Goal: Task Accomplishment & Management: Use online tool/utility

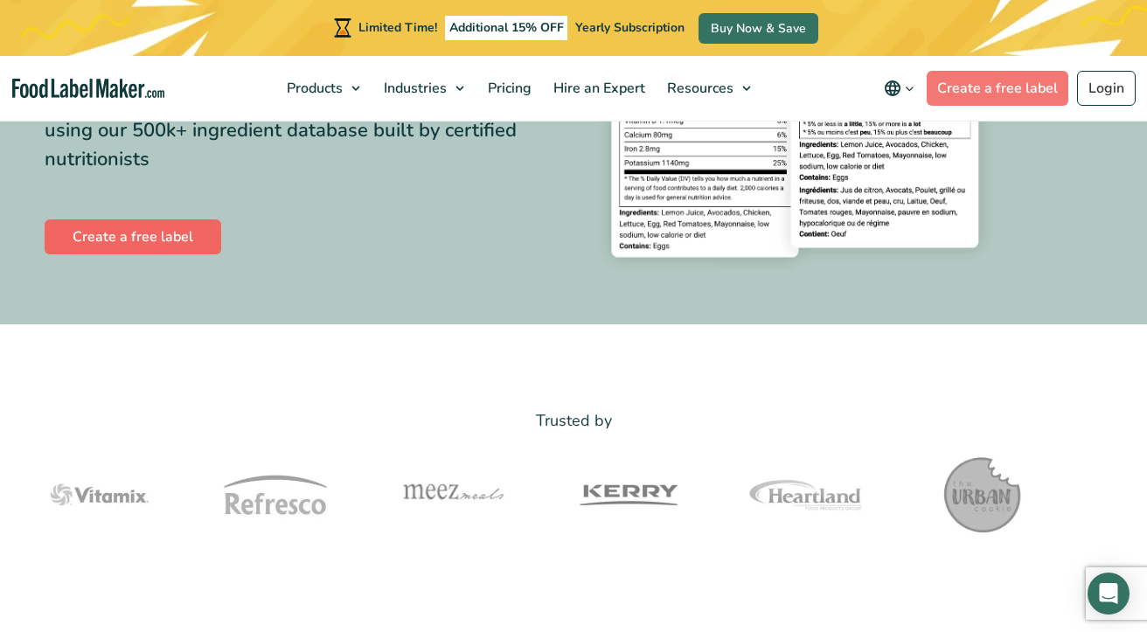
scroll to position [350, 0]
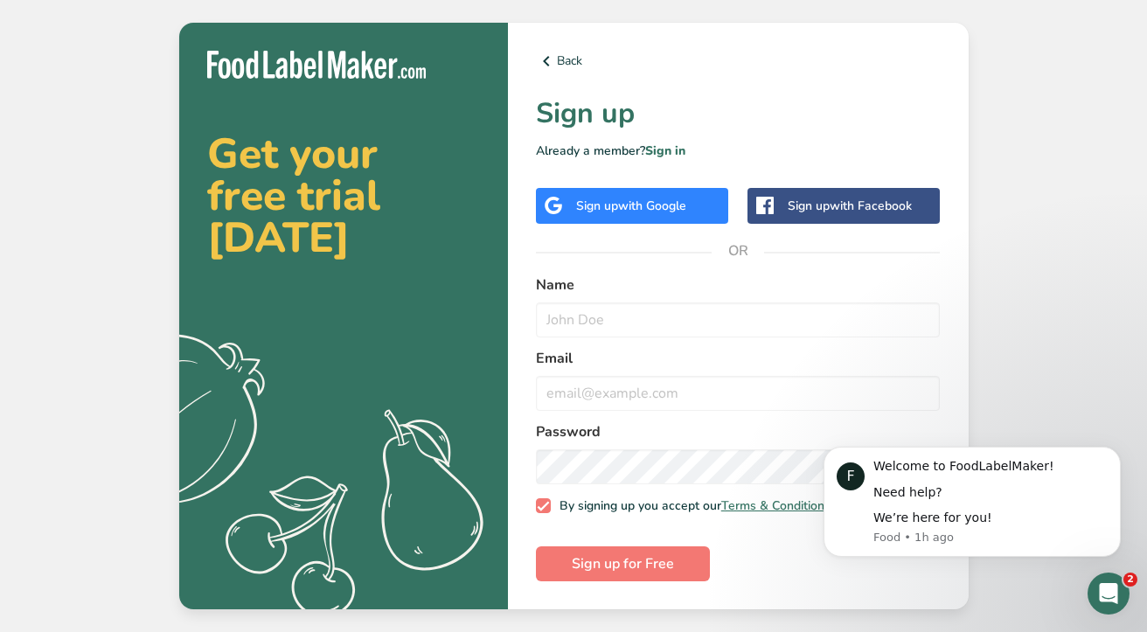
click at [680, 201] on span "with Google" at bounding box center [652, 206] width 68 height 17
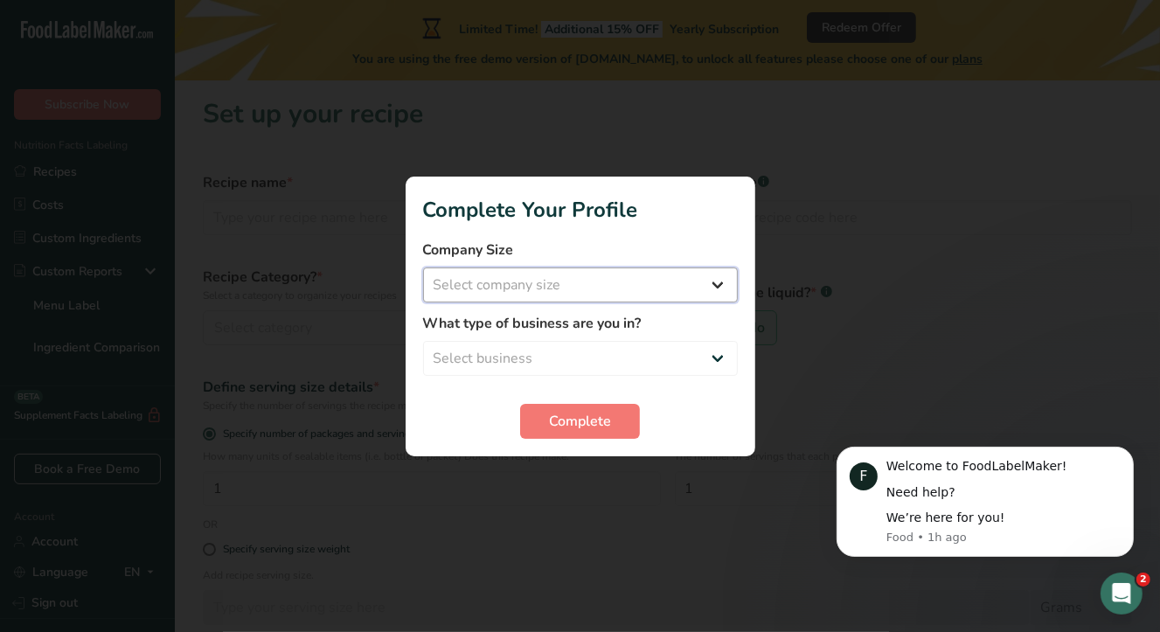
click at [615, 280] on select "Select company size Fewer than 10 Employees 10 to 50 Employees 51 to 500 Employ…" at bounding box center [580, 284] width 315 height 35
select select "1"
click at [423, 267] on select "Select company size Fewer than 10 Employees 10 to 50 Employees 51 to 500 Employ…" at bounding box center [580, 284] width 315 height 35
click at [578, 343] on select "Select business Packaged Food Manufacturer Restaurant & Cafe Bakery Meal Plans …" at bounding box center [580, 358] width 315 height 35
select select "1"
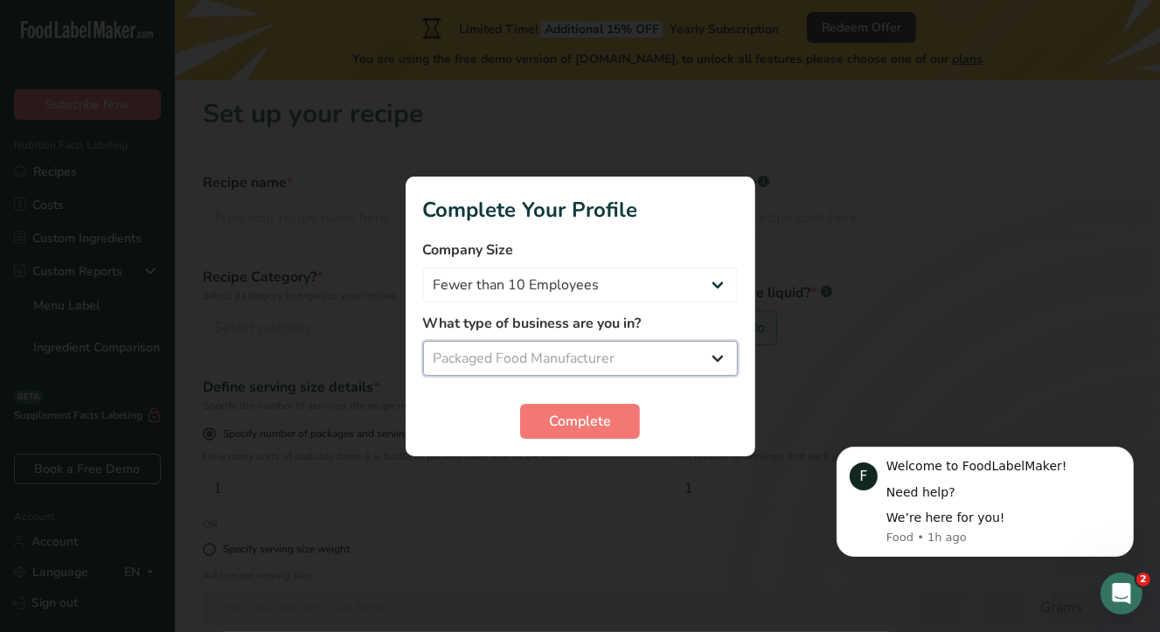
click at [423, 341] on select "Select business Packaged Food Manufacturer Restaurant & Cafe Bakery Meal Plans …" at bounding box center [580, 358] width 315 height 35
click at [559, 408] on button "Complete" at bounding box center [580, 421] width 120 height 35
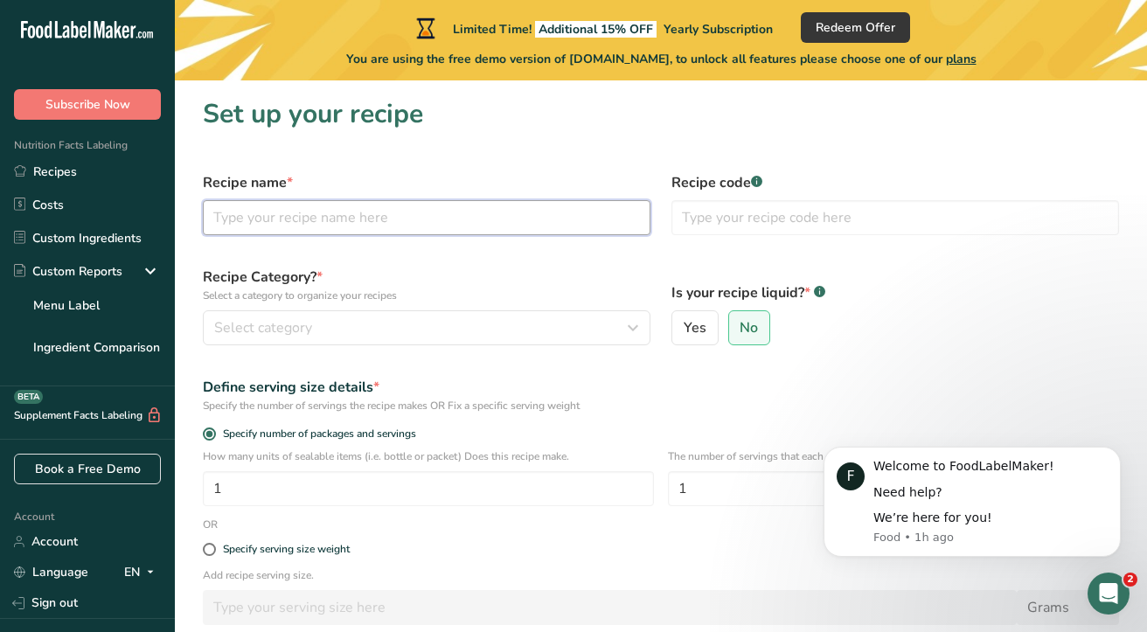
click at [455, 210] on input "text" at bounding box center [427, 217] width 448 height 35
type input "s"
type input "garlic pickle"
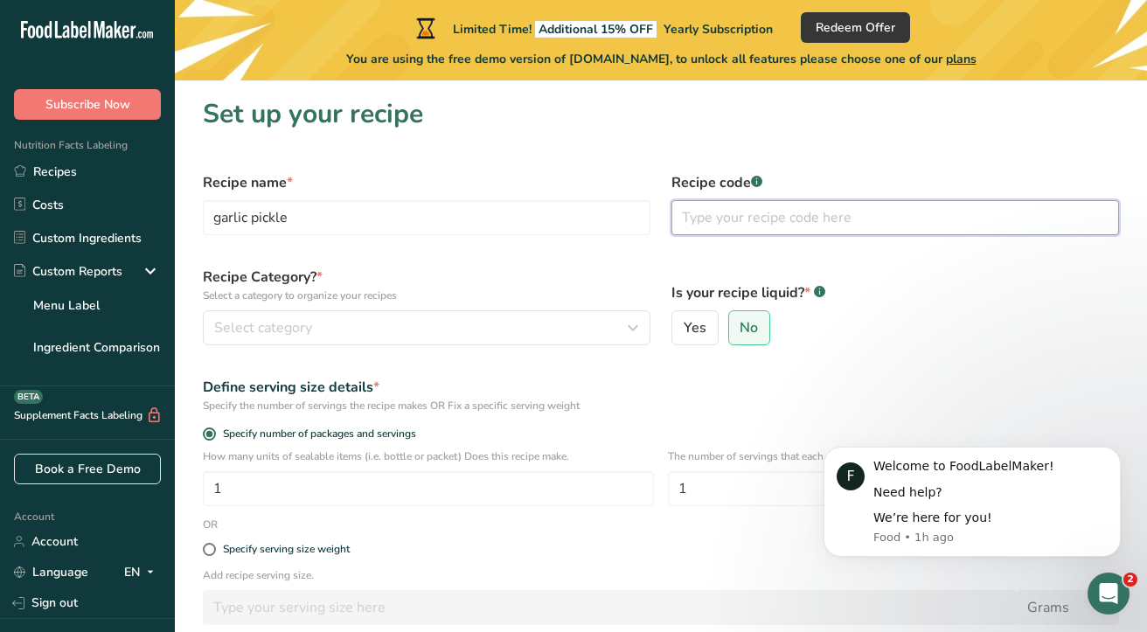
click at [698, 226] on input "text" at bounding box center [895, 217] width 448 height 35
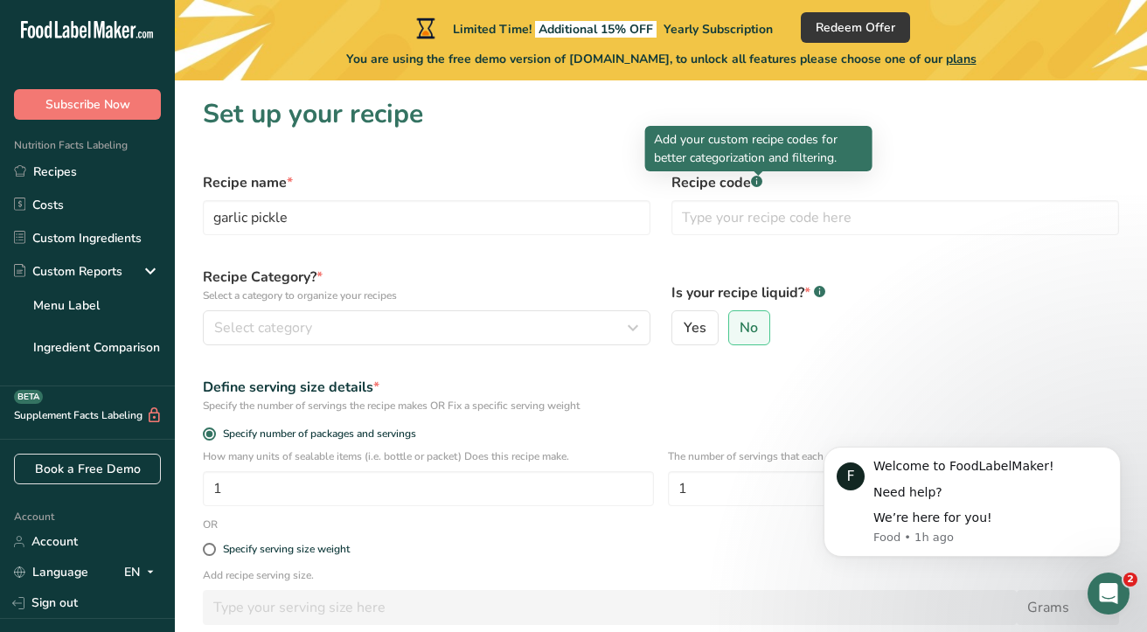
click at [755, 180] on rect at bounding box center [756, 181] width 11 height 11
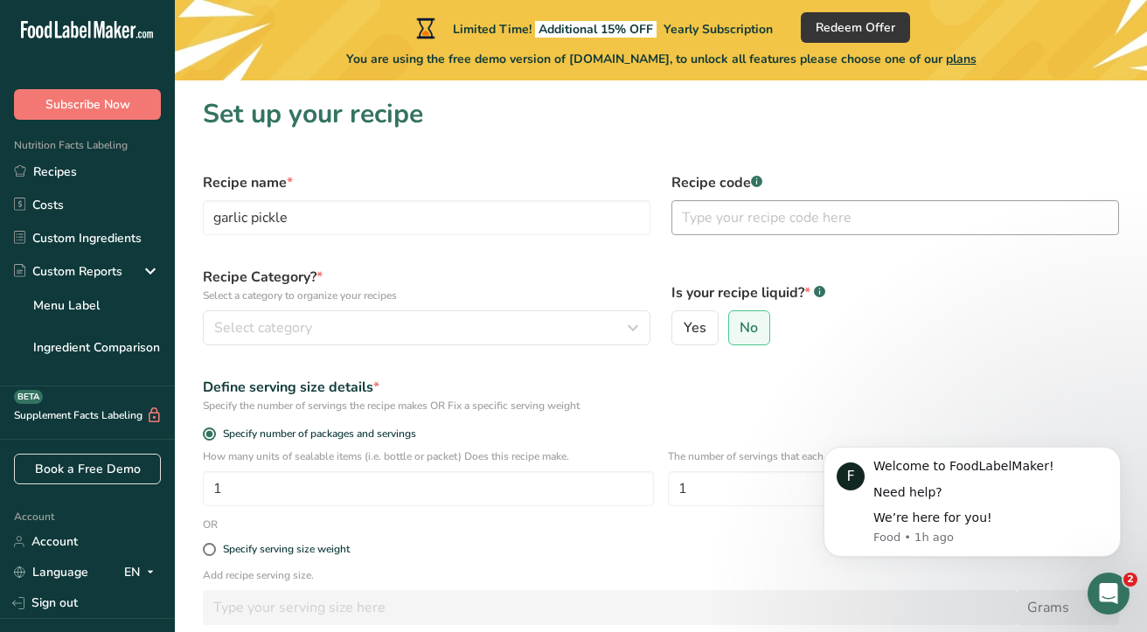
drag, startPoint x: 703, startPoint y: 247, endPoint x: 720, endPoint y: 222, distance: 30.8
click at [705, 242] on form "Recipe name * garlic pickle Recipe code .a-a{fill:#347362;}.b-a{fill:#fff;} Rec…" at bounding box center [660, 469] width 937 height 615
click at [721, 222] on input "text" at bounding box center [895, 217] width 448 height 35
type input "001"
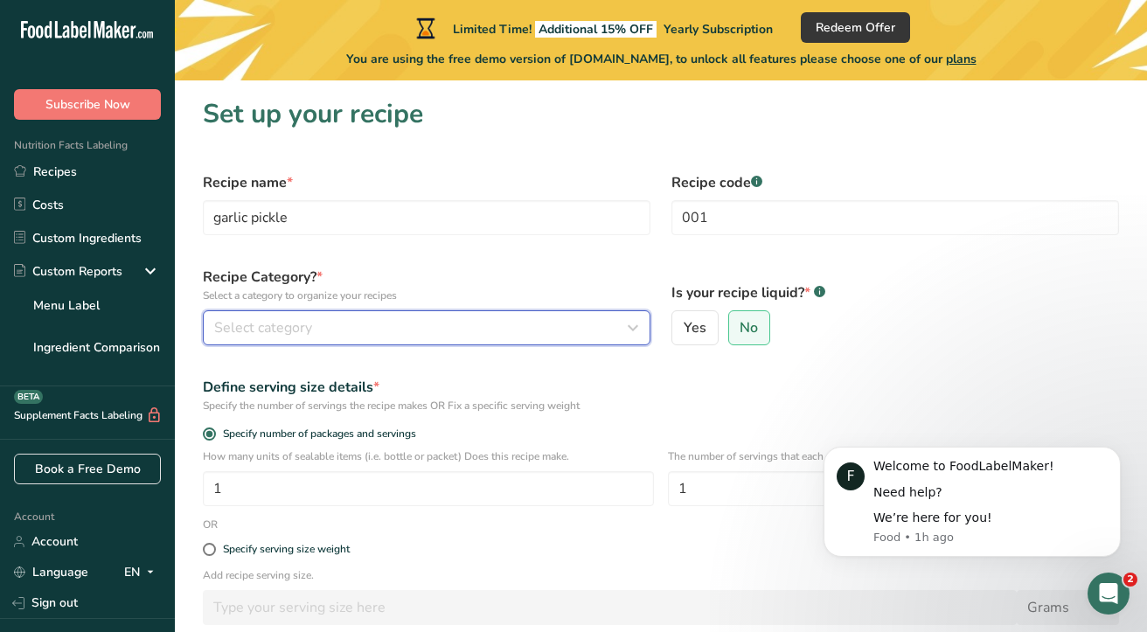
click at [315, 330] on div "Select category" at bounding box center [421, 327] width 414 height 21
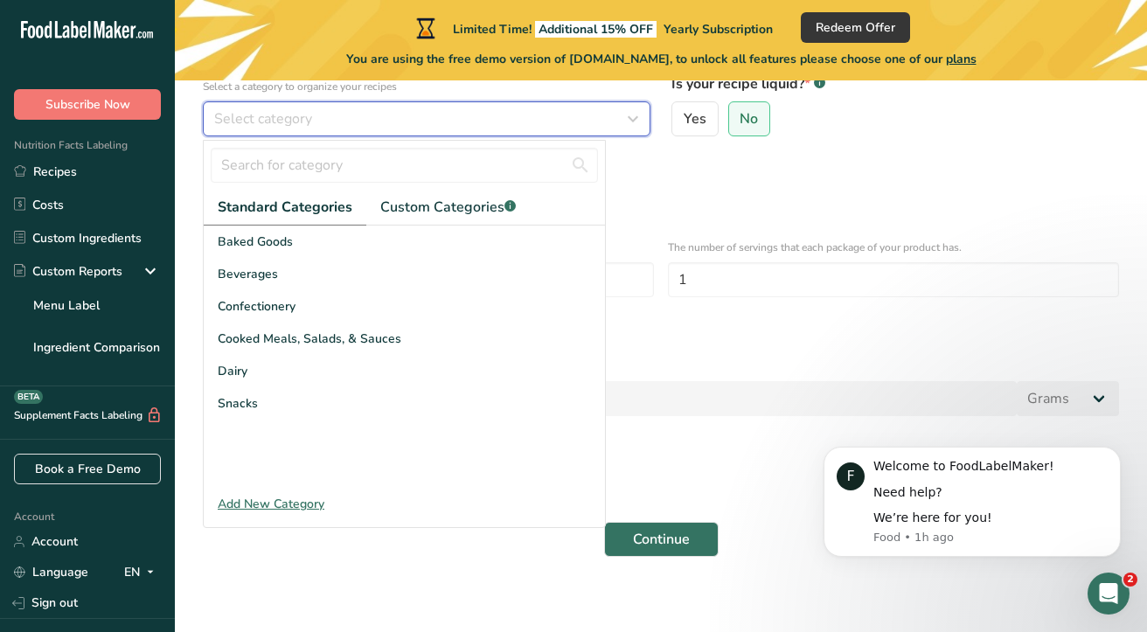
scroll to position [218, 0]
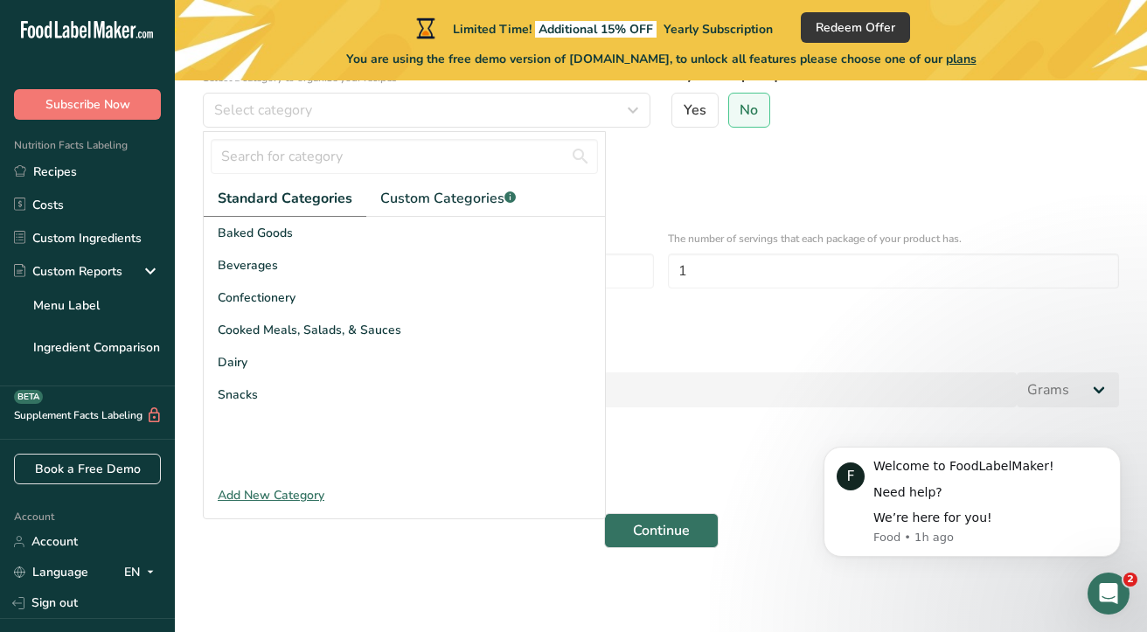
click at [292, 494] on div "Add New Category" at bounding box center [404, 495] width 401 height 18
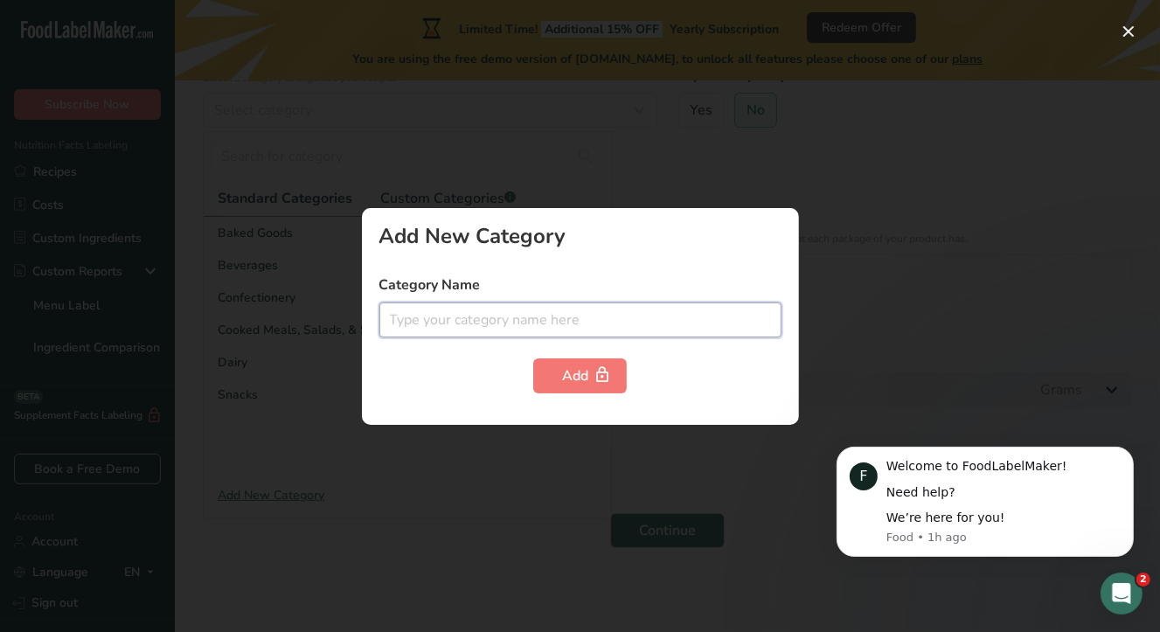
click at [501, 315] on input "text" at bounding box center [580, 319] width 402 height 35
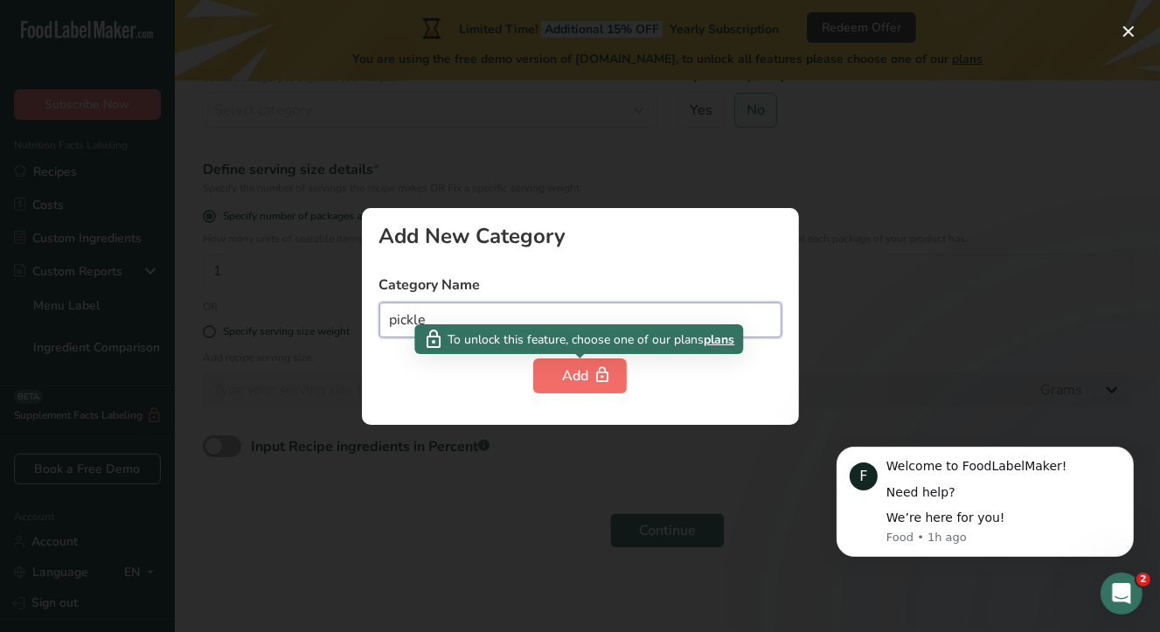
type input "pickle"
click at [559, 376] on button "Add" at bounding box center [580, 375] width 94 height 35
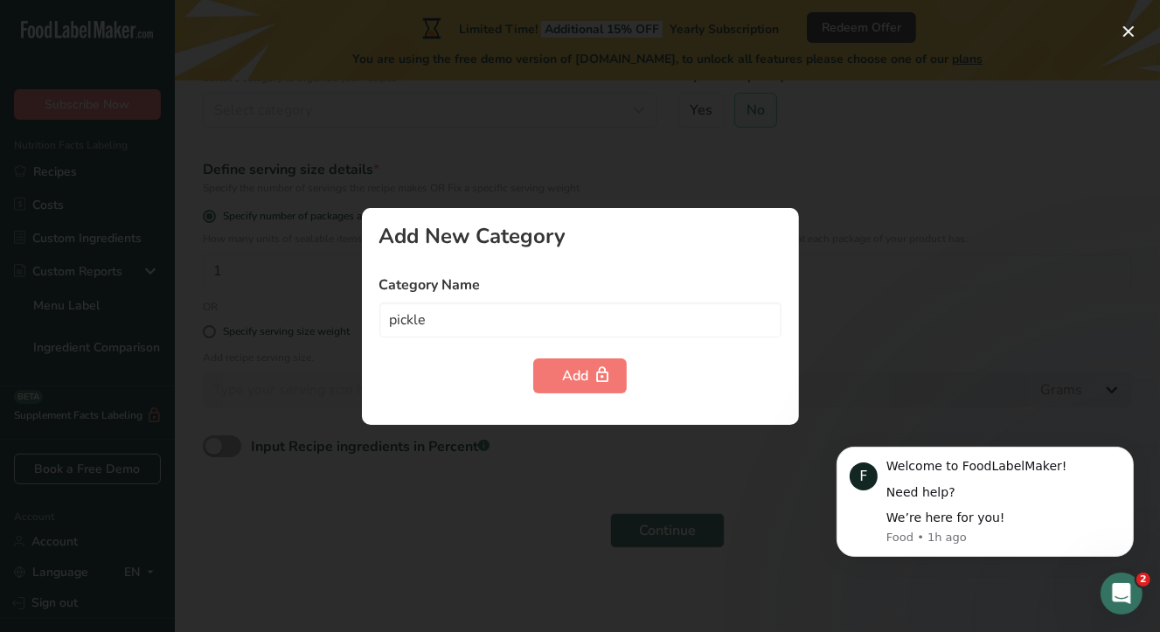
click at [639, 365] on div "Add" at bounding box center [580, 375] width 402 height 35
click at [297, 346] on div at bounding box center [580, 316] width 1160 height 632
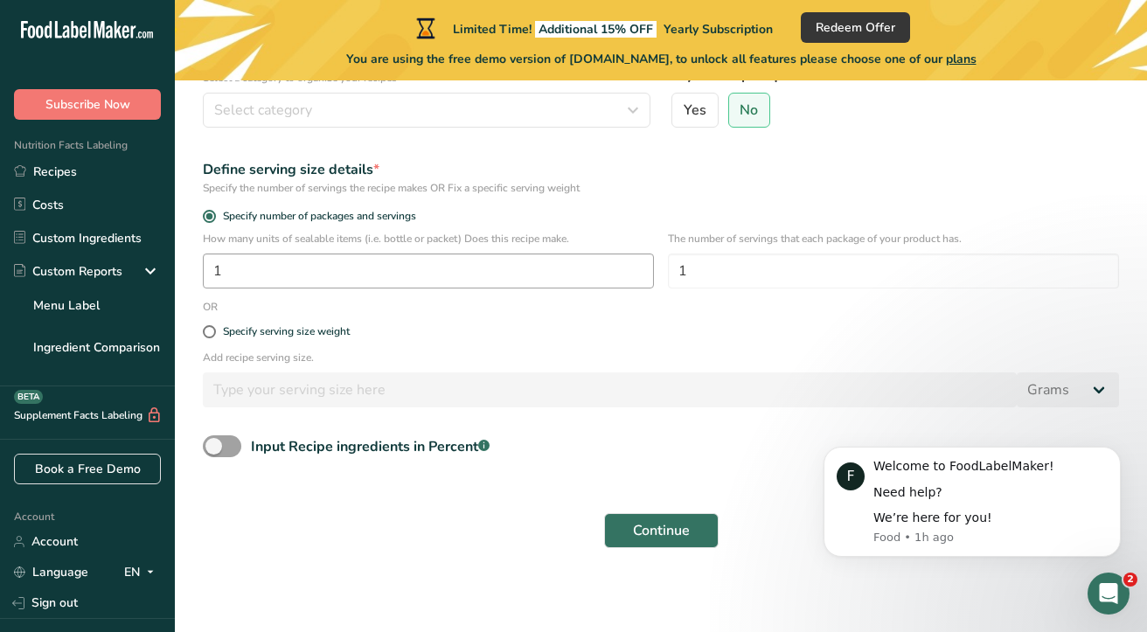
scroll to position [43, 0]
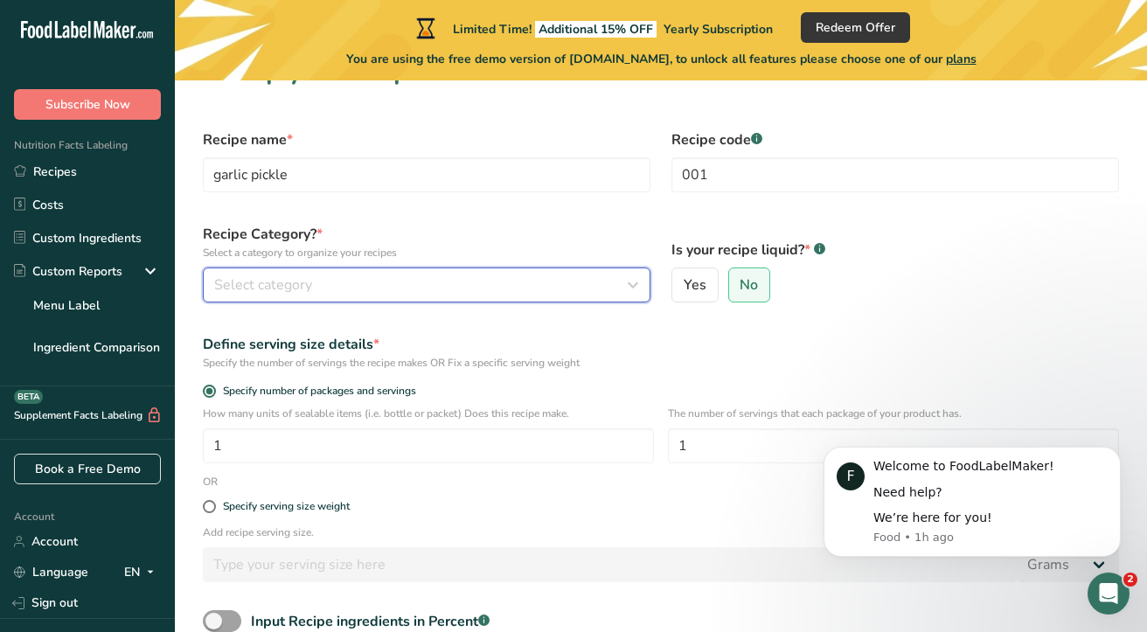
click at [317, 283] on div "Select category" at bounding box center [421, 284] width 414 height 21
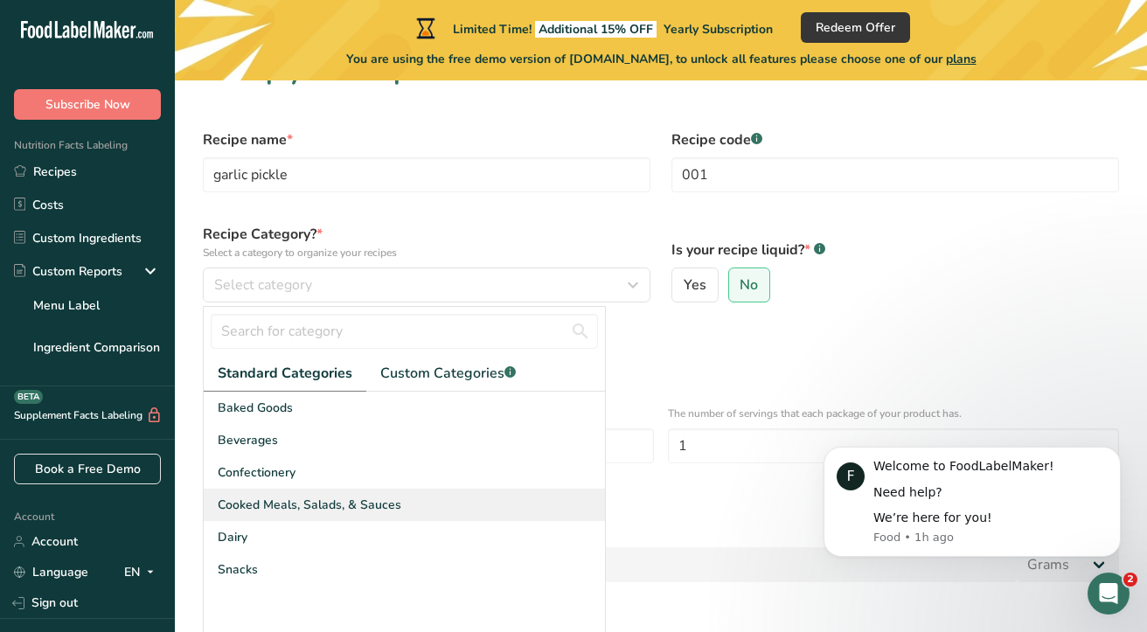
click at [336, 504] on span "Cooked Meals, Salads, & Sauces" at bounding box center [310, 505] width 184 height 18
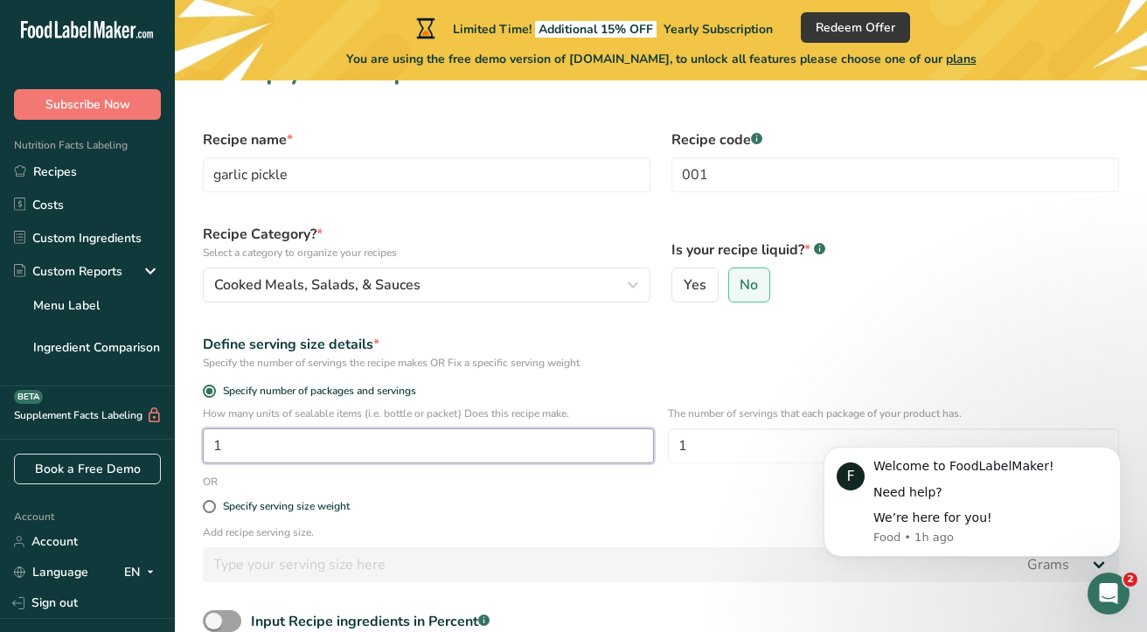
click at [345, 431] on input "1" at bounding box center [428, 445] width 451 height 35
drag, startPoint x: 712, startPoint y: 424, endPoint x: 653, endPoint y: 455, distance: 66.9
click at [653, 455] on div "How many units of sealable items (i.e. bottle or packet) Does this recipe make.…" at bounding box center [660, 440] width 937 height 68
click at [706, 442] on input "1" at bounding box center [893, 445] width 451 height 35
type input "5"
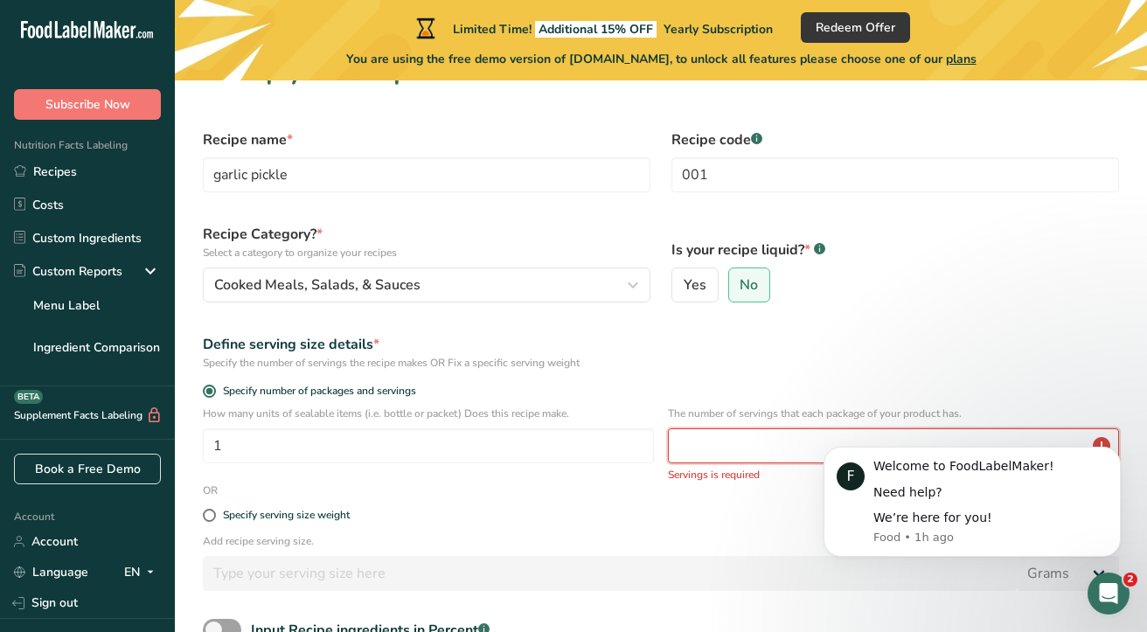
type input "1"
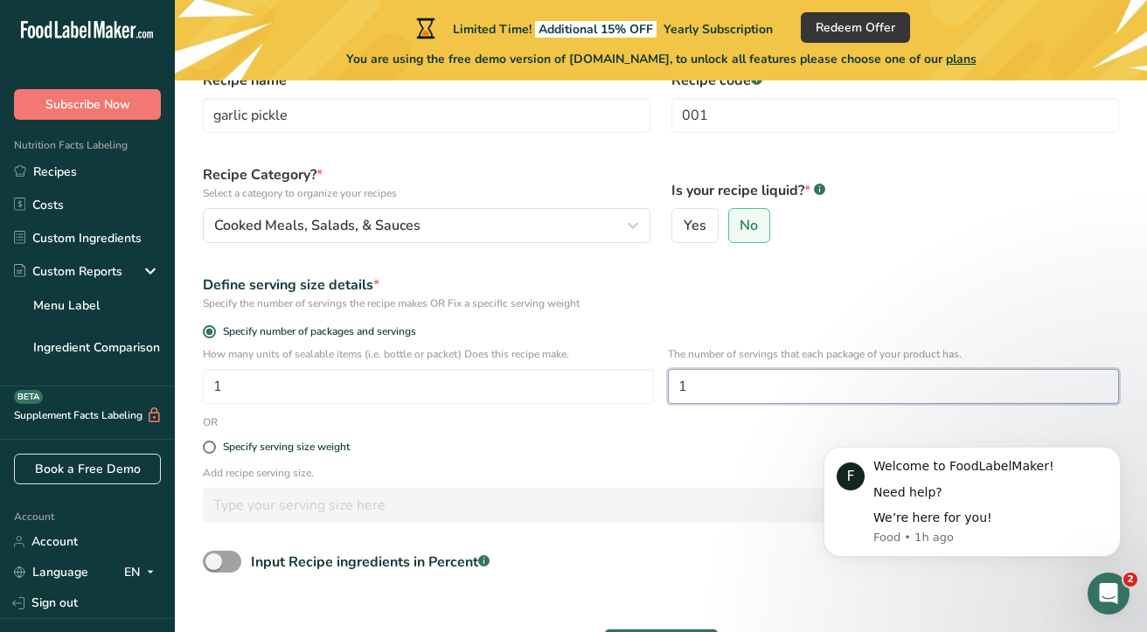
scroll to position [130, 0]
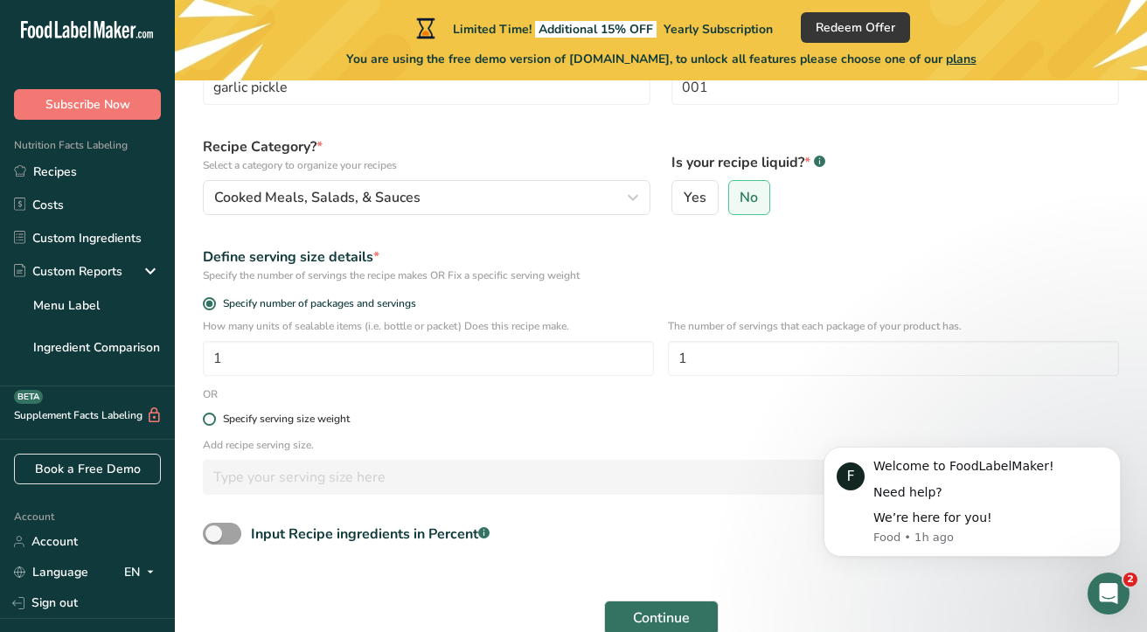
click at [217, 414] on span "Specify serving size weight" at bounding box center [283, 419] width 134 height 13
click at [214, 414] on input "Specify serving size weight" at bounding box center [208, 418] width 11 height 11
radio input "true"
radio input "false"
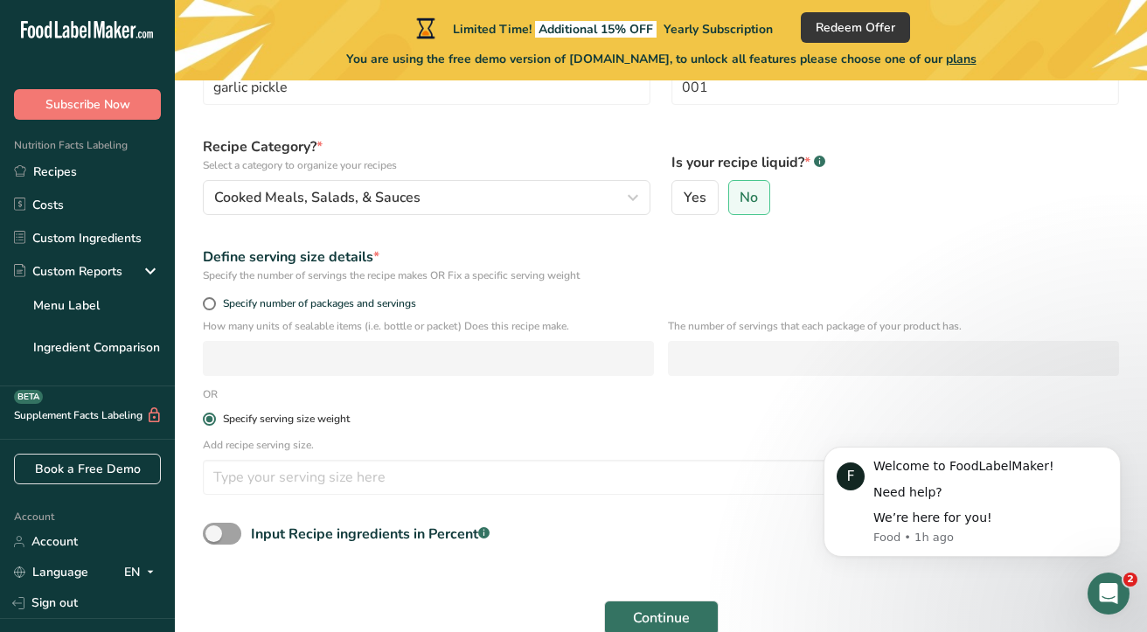
click at [217, 413] on span "Specify serving size weight" at bounding box center [283, 419] width 134 height 13
click at [214, 413] on input "Specify serving size weight" at bounding box center [208, 418] width 11 height 11
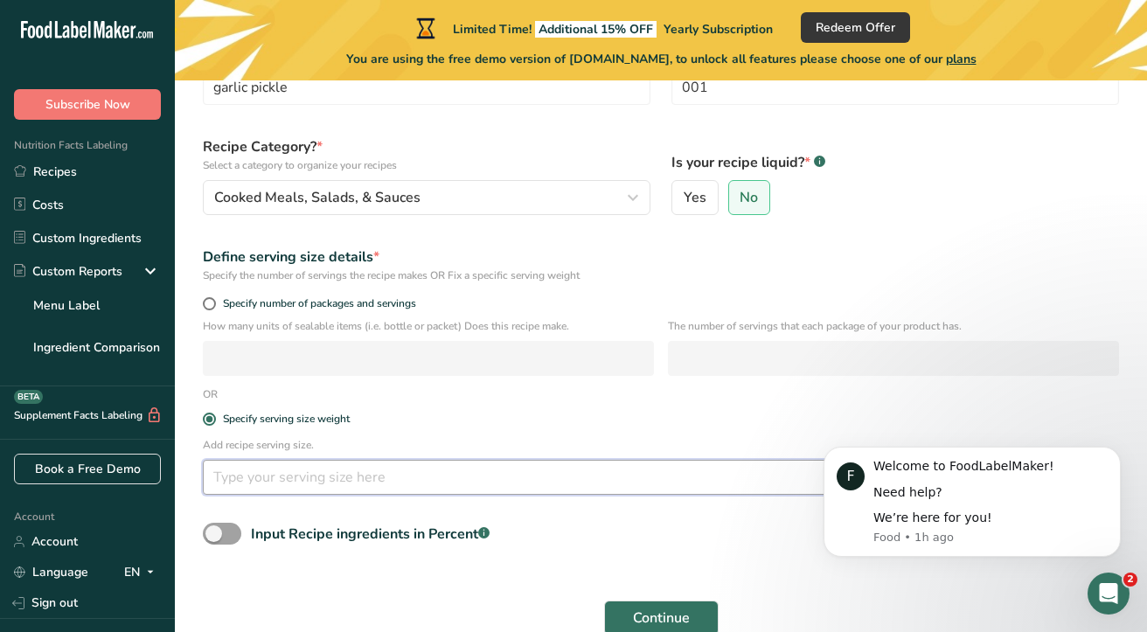
click at [231, 476] on input "number" at bounding box center [610, 477] width 814 height 35
type input "5"
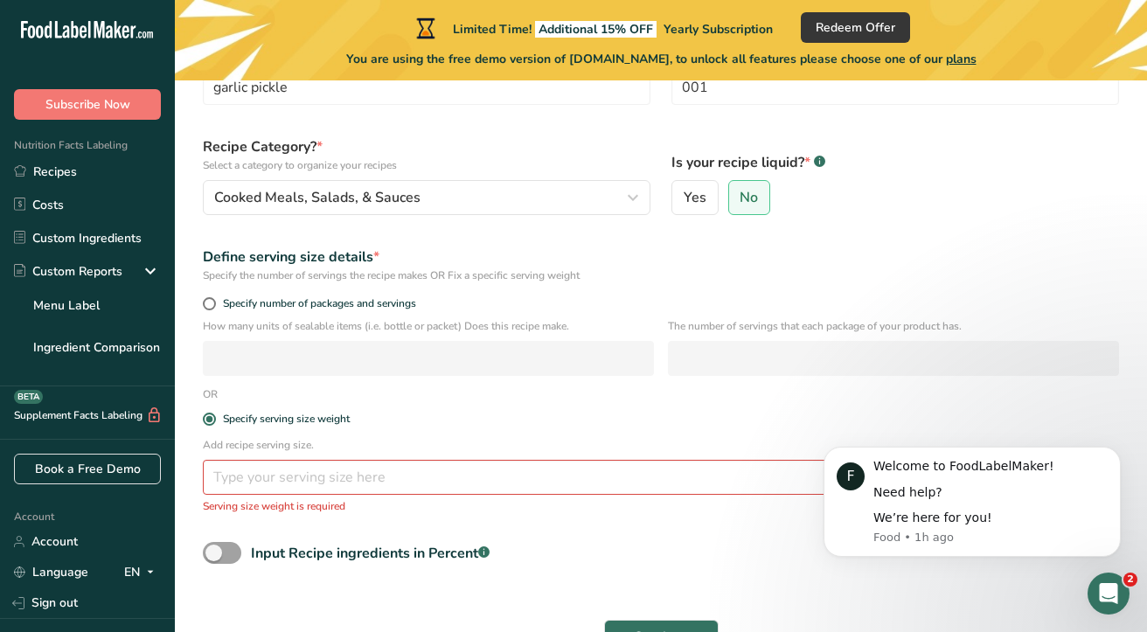
click at [213, 433] on div "Specify serving size weight" at bounding box center [660, 419] width 937 height 35
click at [217, 418] on span "Specify serving size weight" at bounding box center [283, 419] width 134 height 13
click at [214, 418] on input "Specify serving size weight" at bounding box center [208, 418] width 11 height 11
click at [212, 417] on span at bounding box center [209, 419] width 13 height 13
click at [212, 417] on input "Specify serving size weight" at bounding box center [208, 418] width 11 height 11
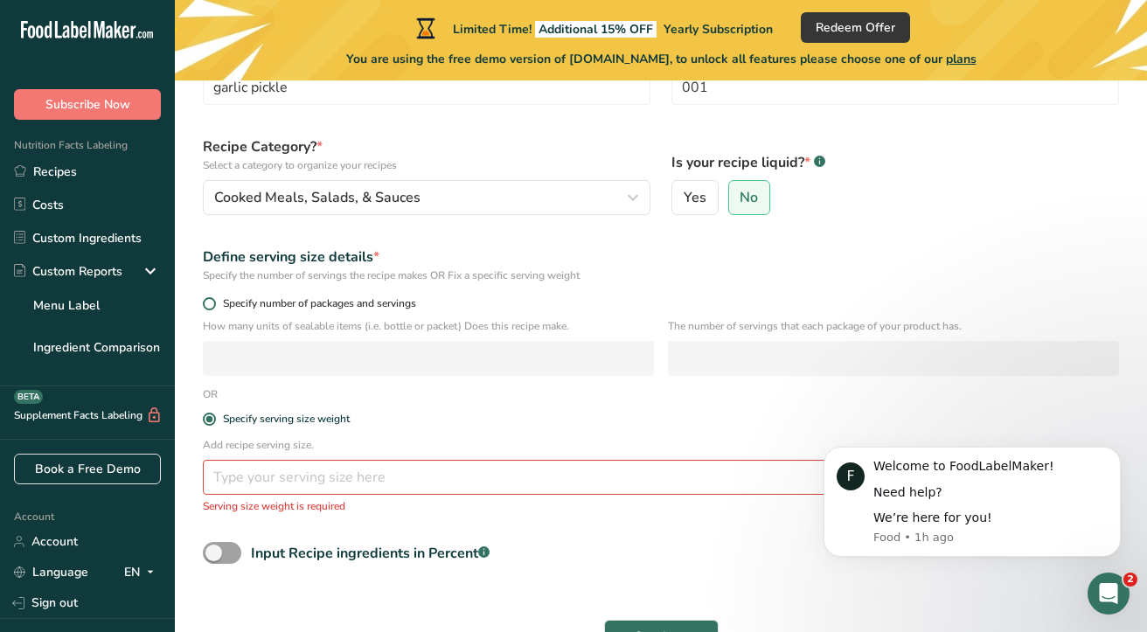
click at [213, 300] on span at bounding box center [209, 303] width 13 height 13
click at [213, 300] on input "Specify number of packages and servings" at bounding box center [208, 303] width 11 height 11
radio input "true"
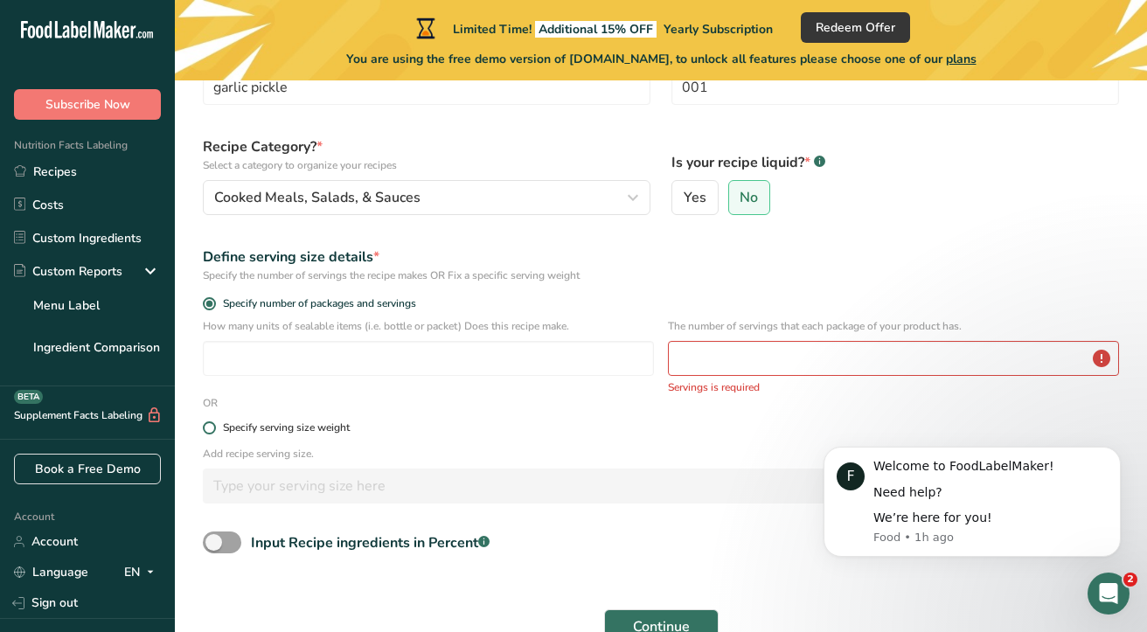
click at [216, 421] on span "Specify serving size weight" at bounding box center [283, 427] width 134 height 13
click at [214, 422] on input "Specify serving size weight" at bounding box center [208, 427] width 11 height 11
radio input "true"
radio input "false"
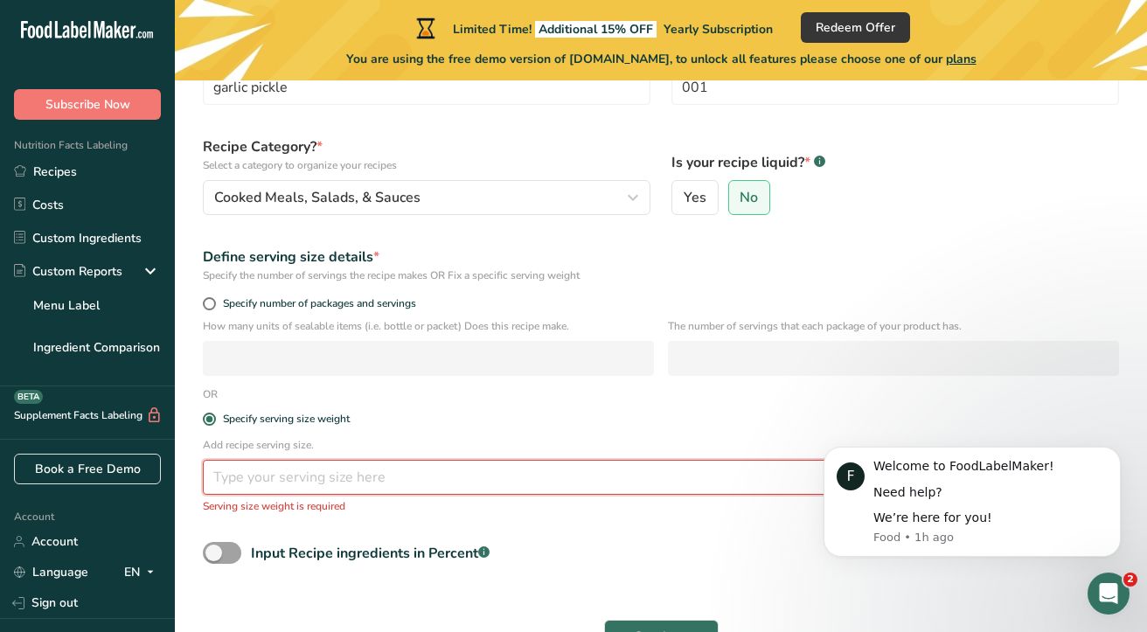
click at [247, 468] on input "number" at bounding box center [610, 477] width 814 height 35
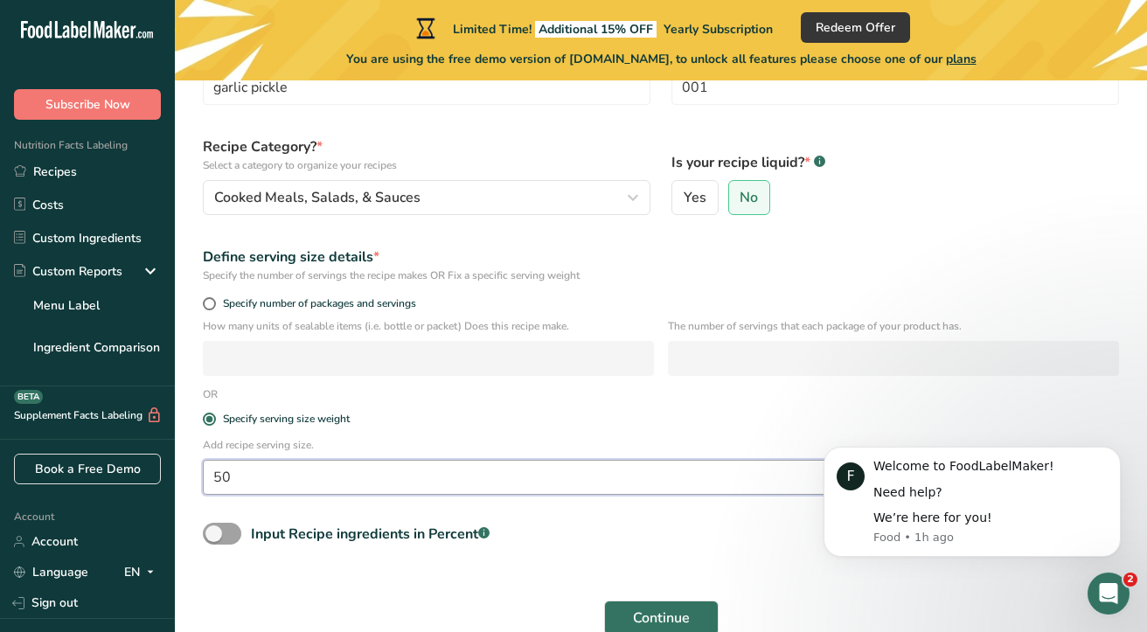
type input "5"
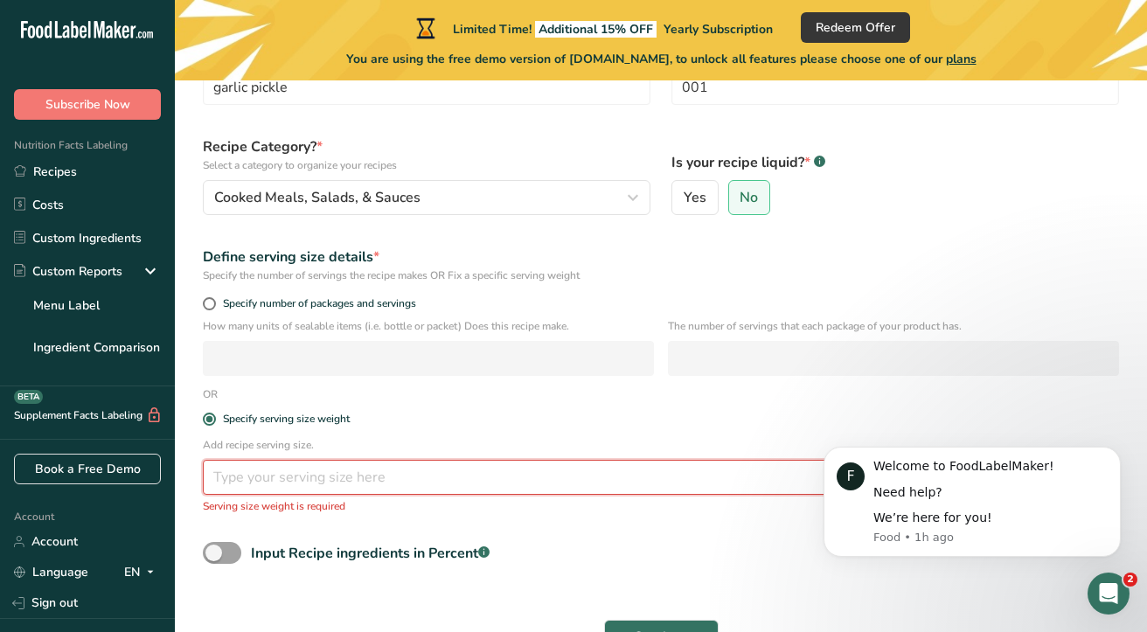
type input "1"
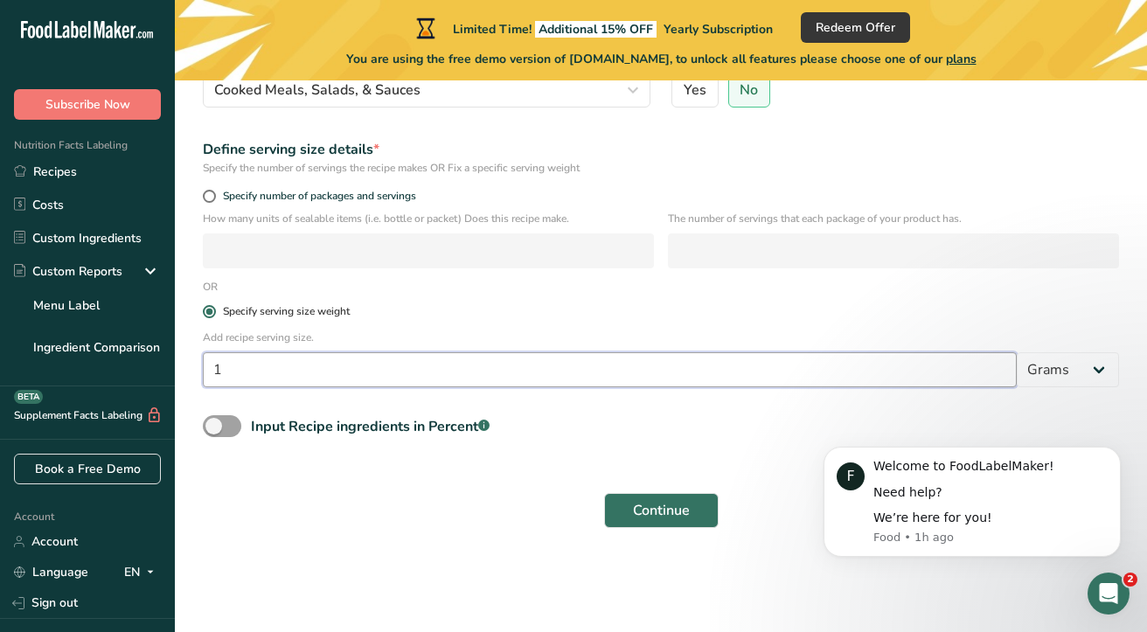
scroll to position [239, 0]
type input "500"
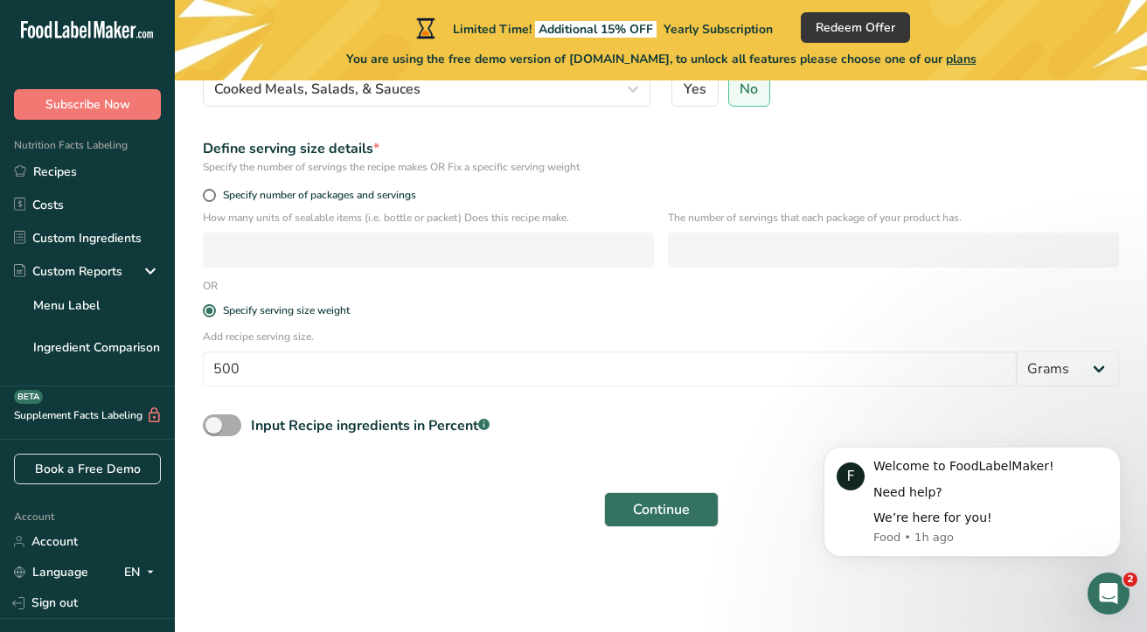
click at [221, 431] on span at bounding box center [222, 425] width 38 height 22
click at [214, 431] on input "Input Recipe ingredients in Percent .a-a{fill:#347362;}.b-a{fill:#fff;}" at bounding box center [208, 425] width 11 height 11
checkbox input "true"
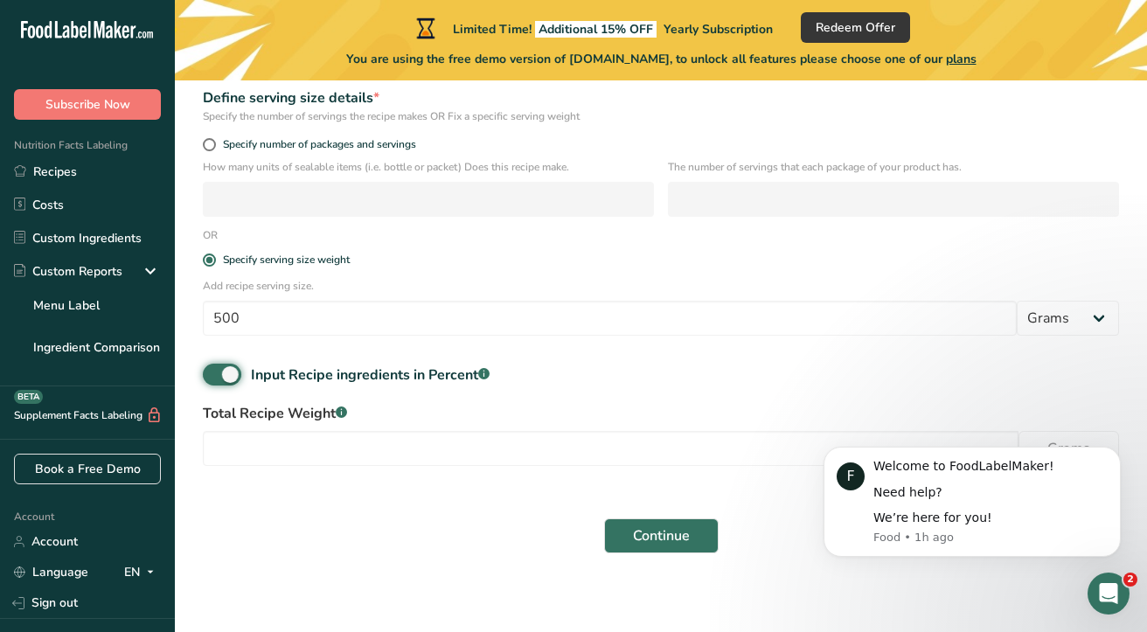
scroll to position [316, 0]
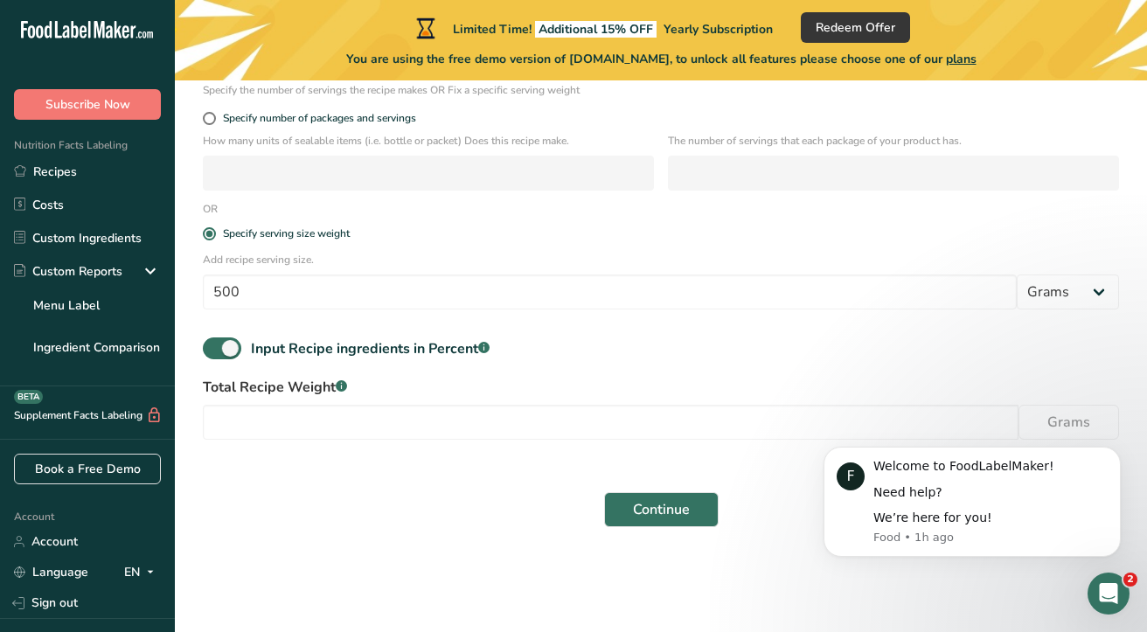
click at [388, 400] on div "Total Recipe Weight .a-a{fill:#347362;}.b-a{fill:#fff;} Grams" at bounding box center [660, 413] width 937 height 73
click at [367, 426] on input "number" at bounding box center [611, 422] width 816 height 35
type input "500"
drag, startPoint x: 686, startPoint y: 536, endPoint x: 684, endPoint y: 527, distance: 9.1
click at [685, 533] on div "Continue" at bounding box center [660, 510] width 937 height 56
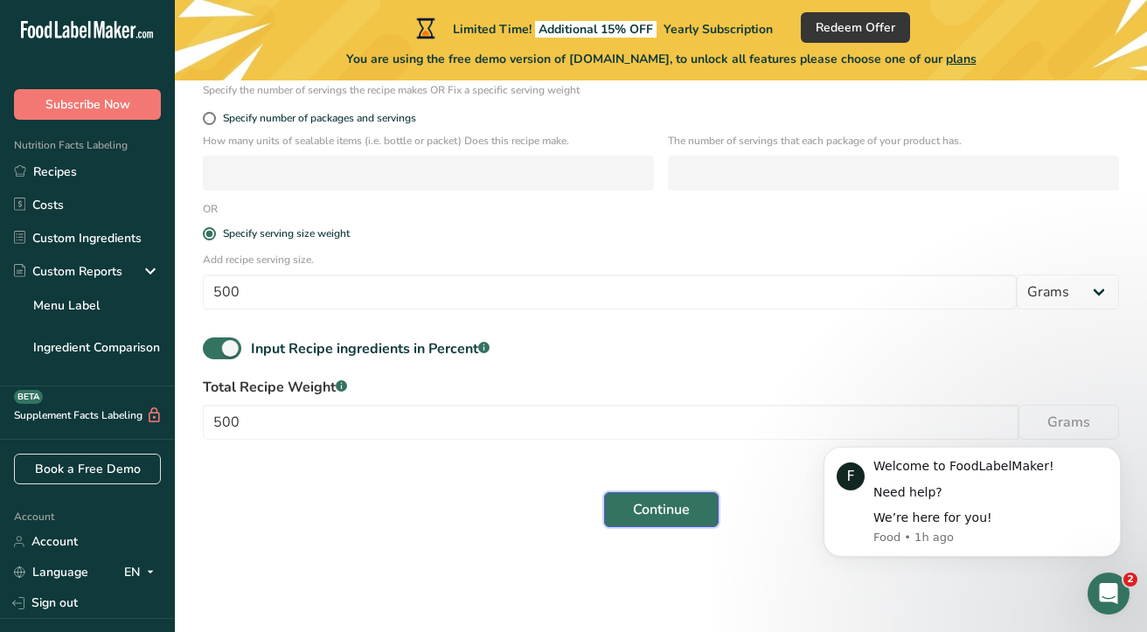
click at [681, 512] on span "Continue" at bounding box center [661, 509] width 57 height 21
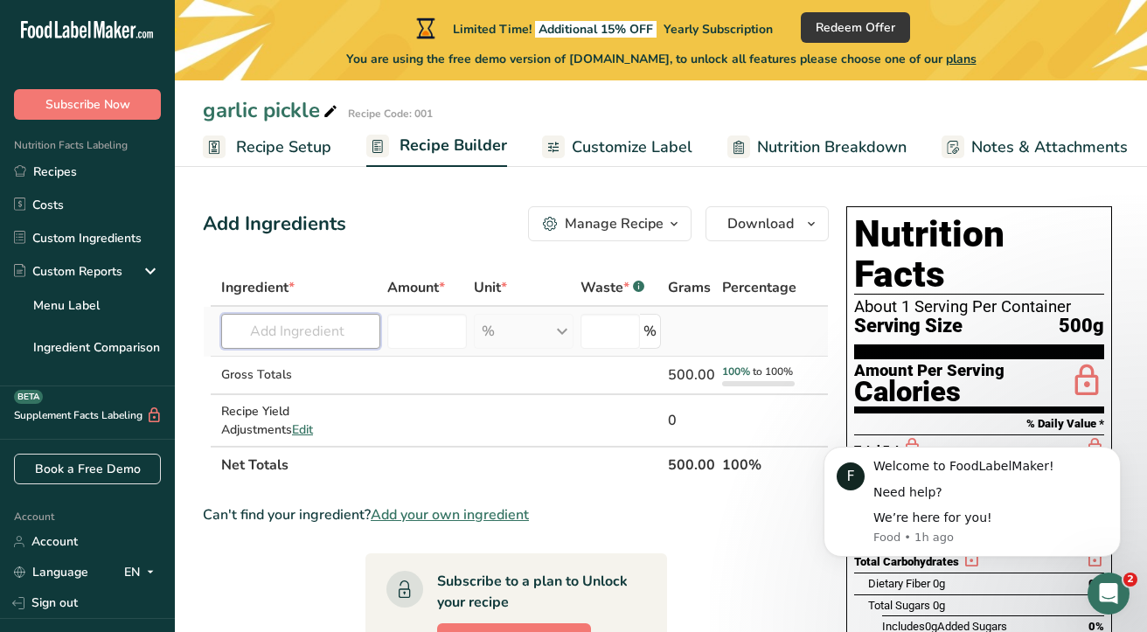
click at [321, 332] on input "text" at bounding box center [300, 331] width 159 height 35
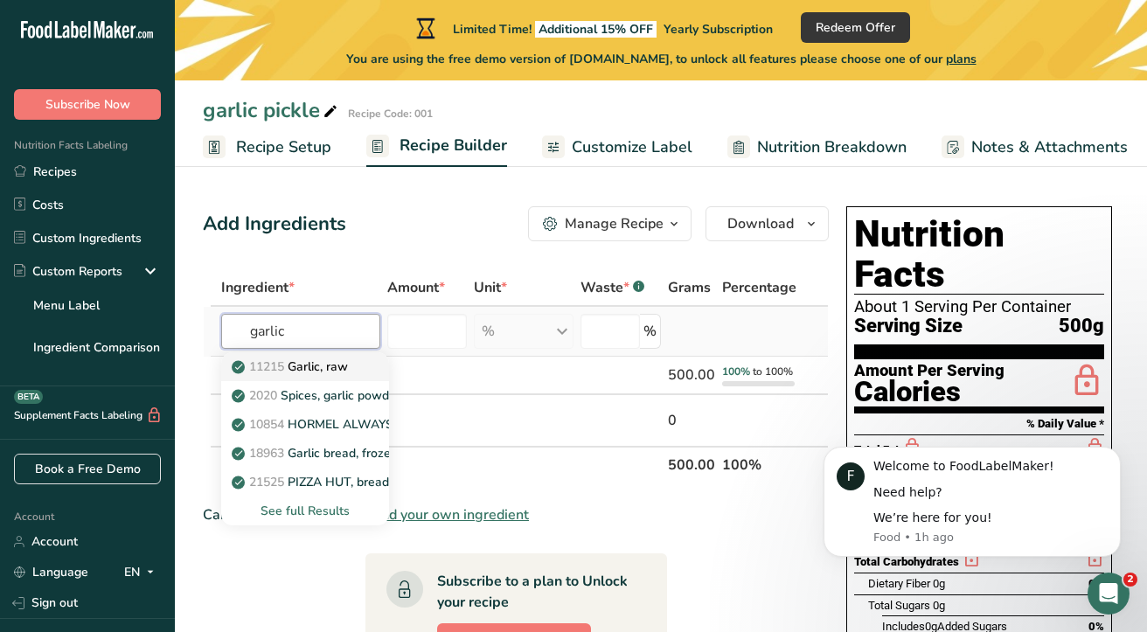
type input "garlic"
click at [296, 363] on p "11215 Garlic, raw" at bounding box center [291, 367] width 113 height 18
type input "Garlic, raw"
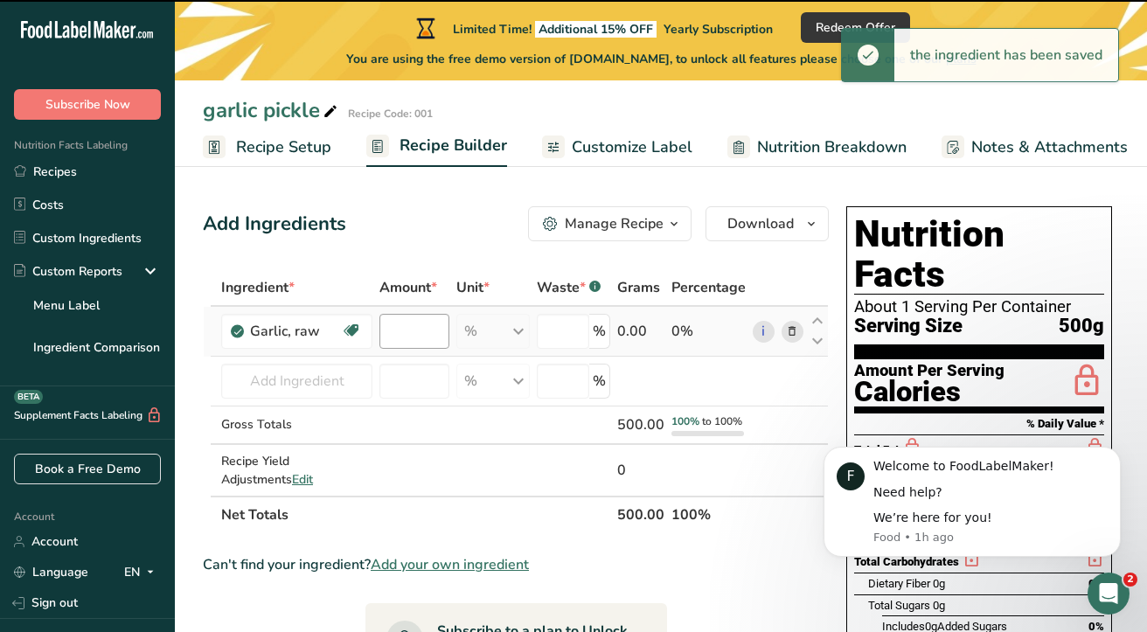
type input "0"
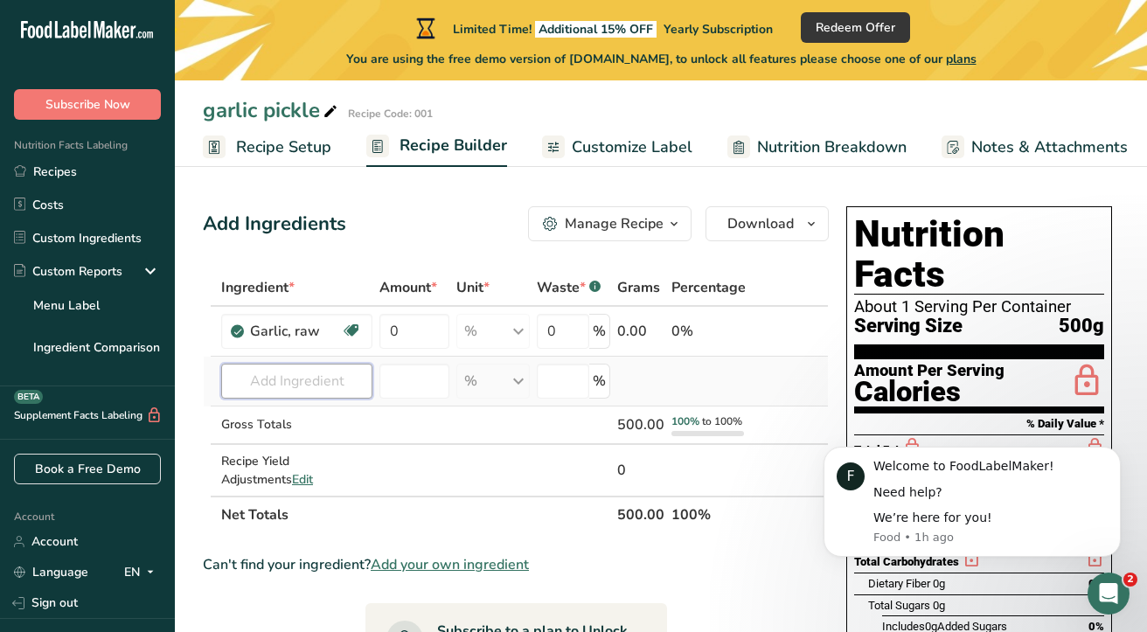
click at [281, 387] on input "text" at bounding box center [296, 381] width 151 height 35
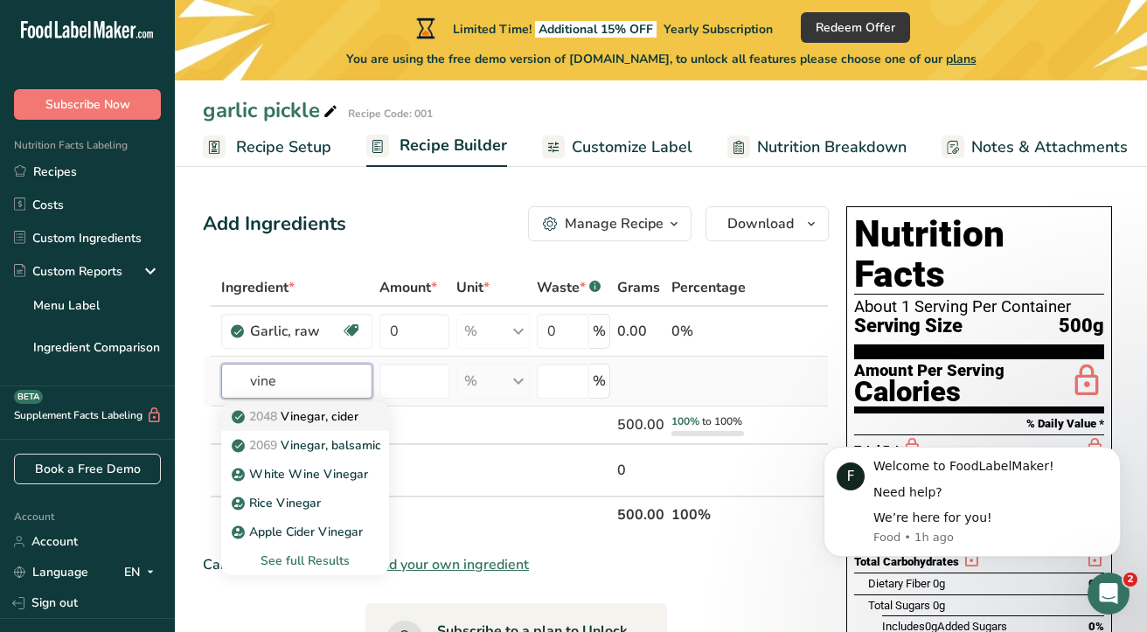
type input "vine"
click at [296, 414] on p "2048 Vinegar, cider" at bounding box center [296, 416] width 123 height 18
type input "Vinegar, cider"
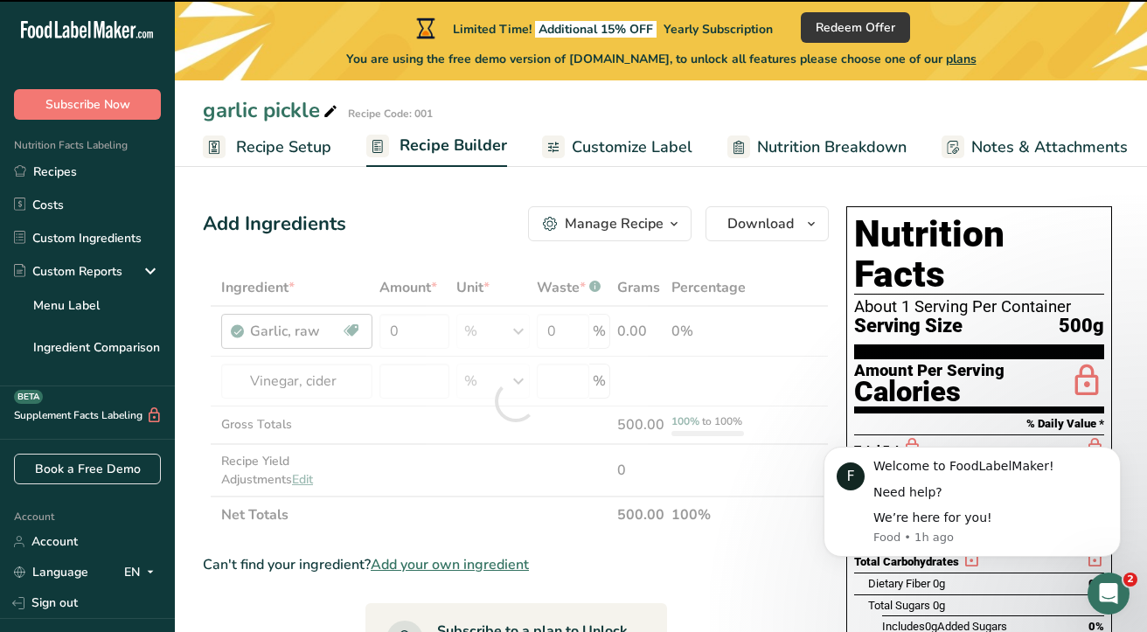
type input "0"
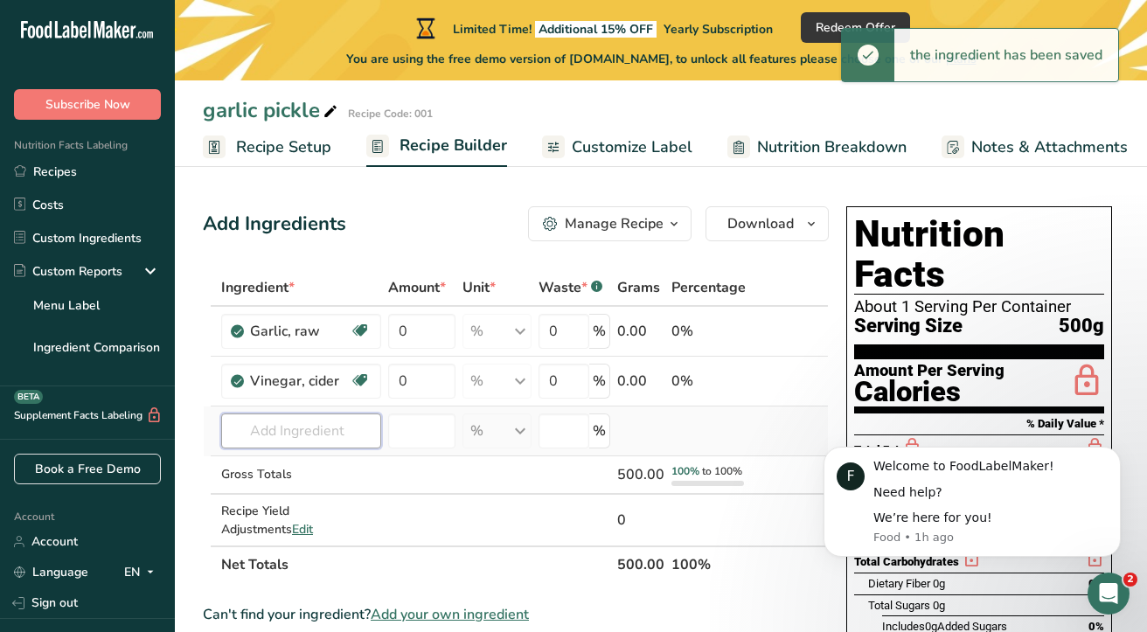
click at [243, 431] on input "text" at bounding box center [301, 430] width 160 height 35
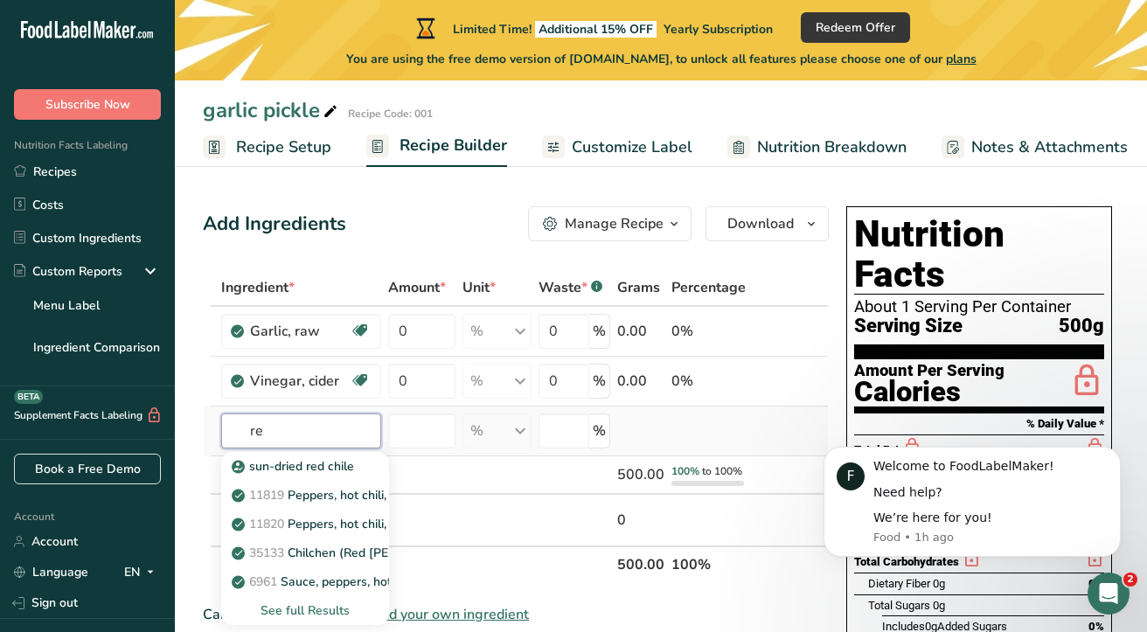
type input "r"
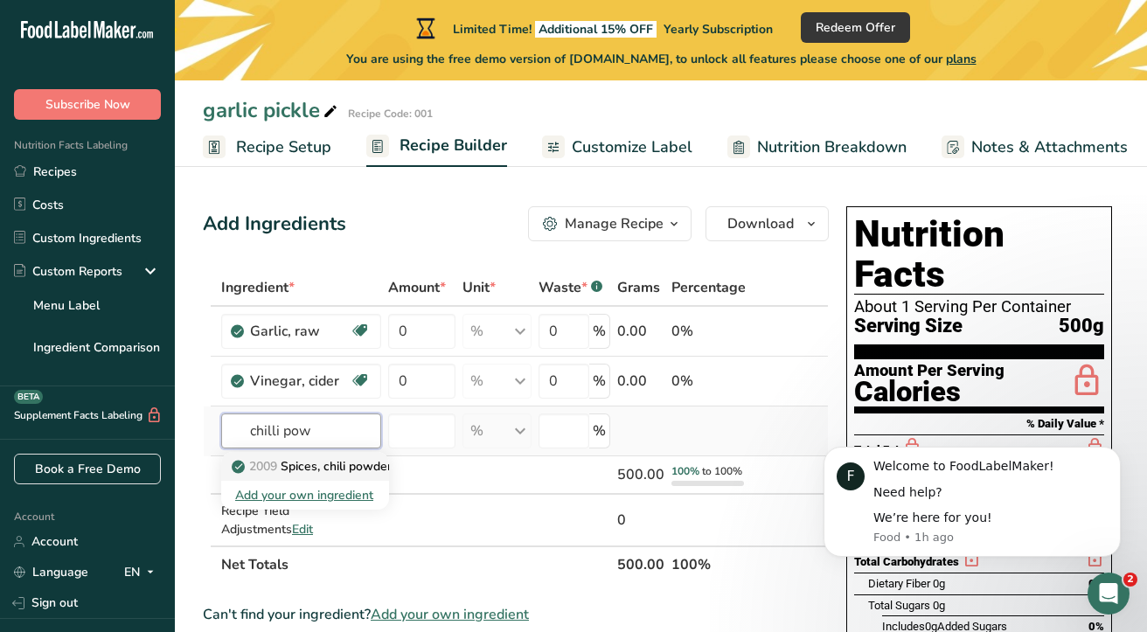
type input "chilli pow"
click at [344, 468] on p "2009 Spices, chili powder" at bounding box center [313, 466] width 156 height 18
type input "Spices, chili powder"
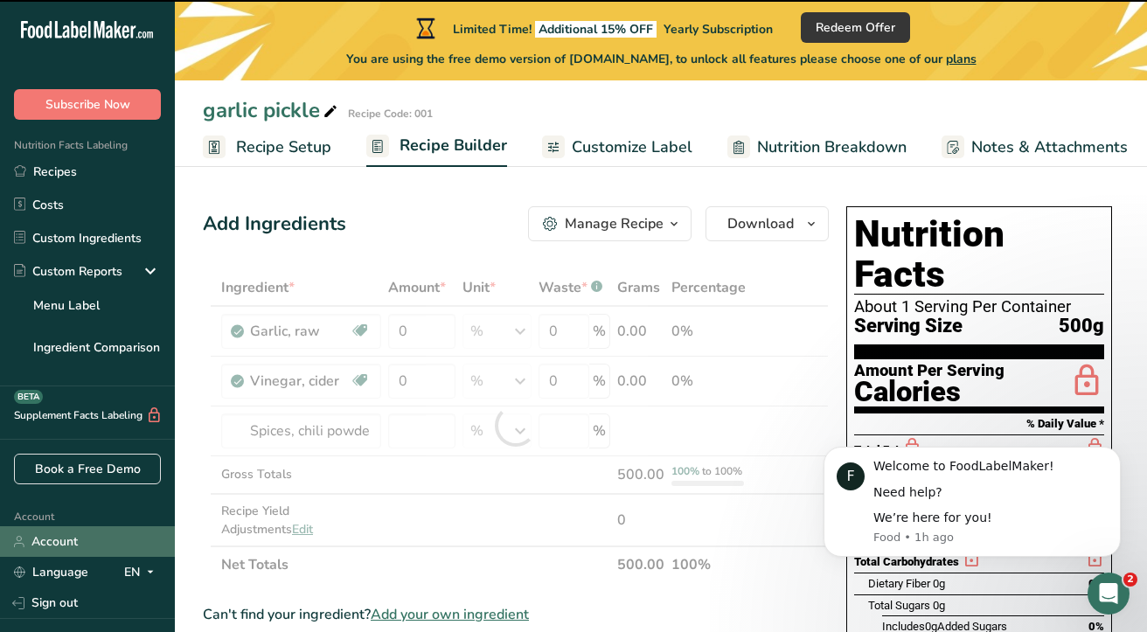
type input "0"
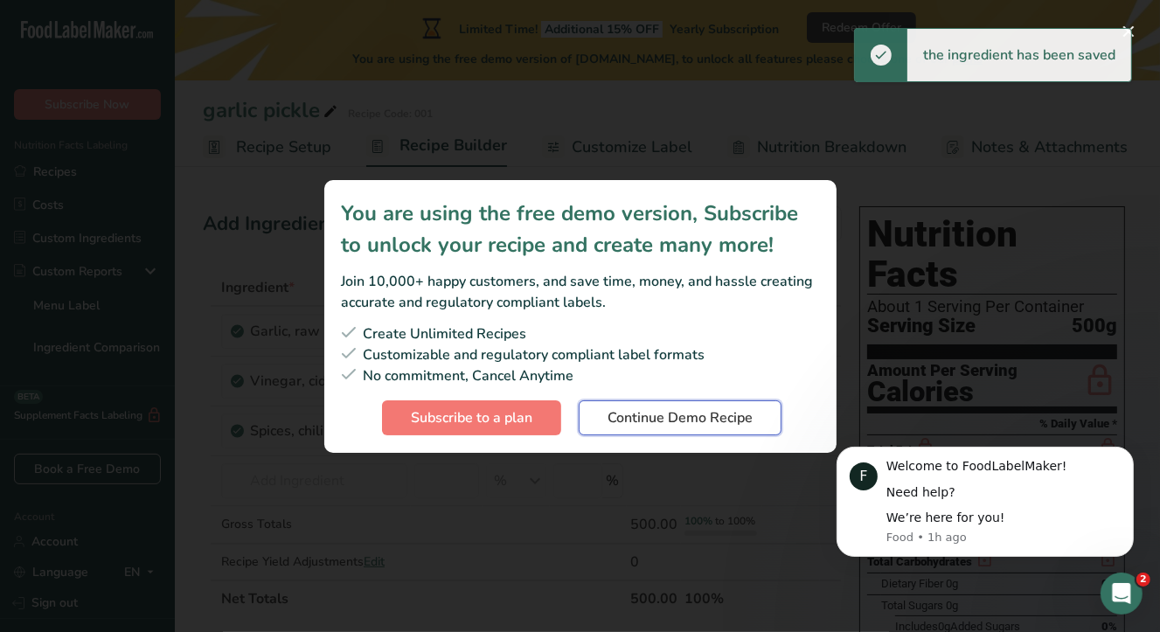
click at [646, 428] on button "Continue Demo Recipe" at bounding box center [680, 417] width 203 height 35
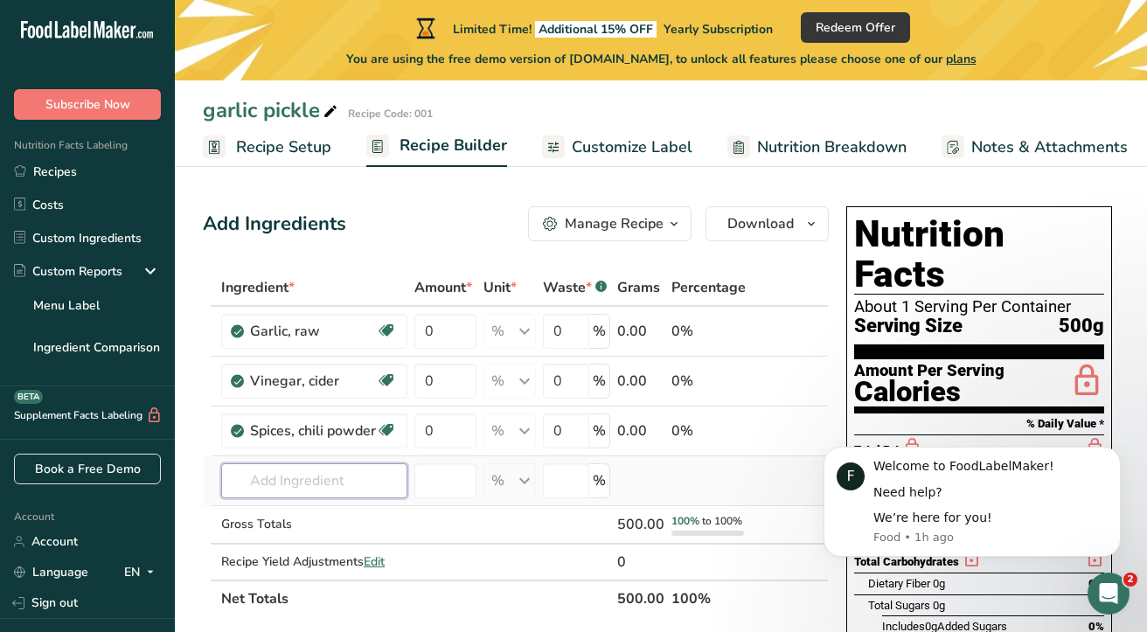
click at [301, 490] on input "text" at bounding box center [314, 480] width 186 height 35
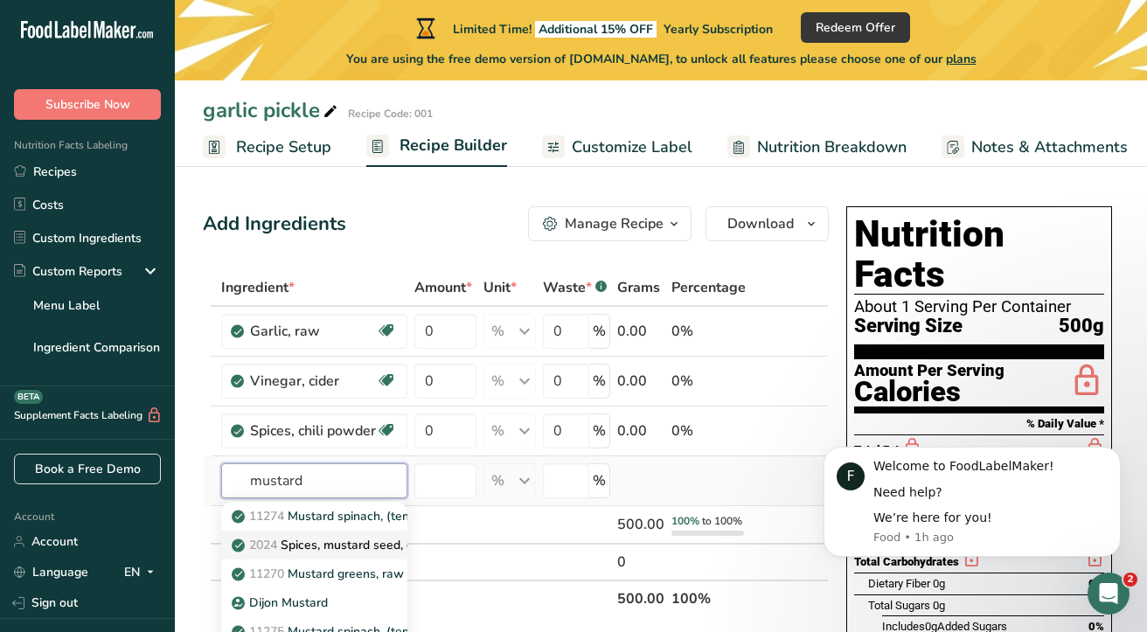
type input "mustard"
click at [327, 546] on p "2024 Spices, mustard seed, ground" at bounding box center [340, 545] width 211 height 18
type input "Spices, mustard seed, ground"
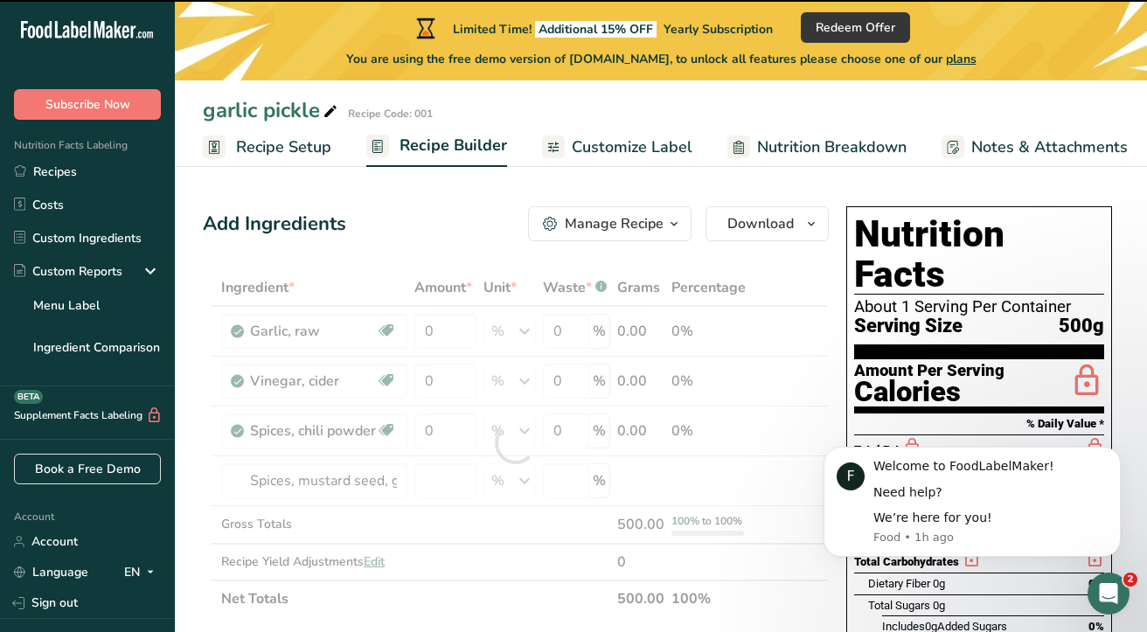
type input "0"
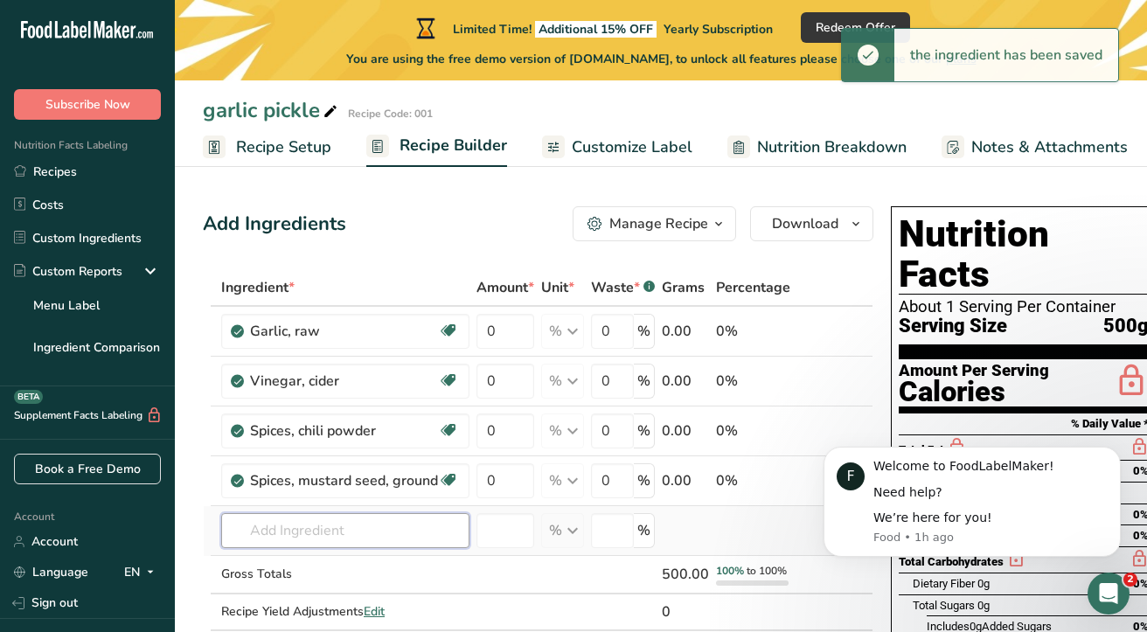
click at [323, 528] on input "text" at bounding box center [345, 530] width 248 height 35
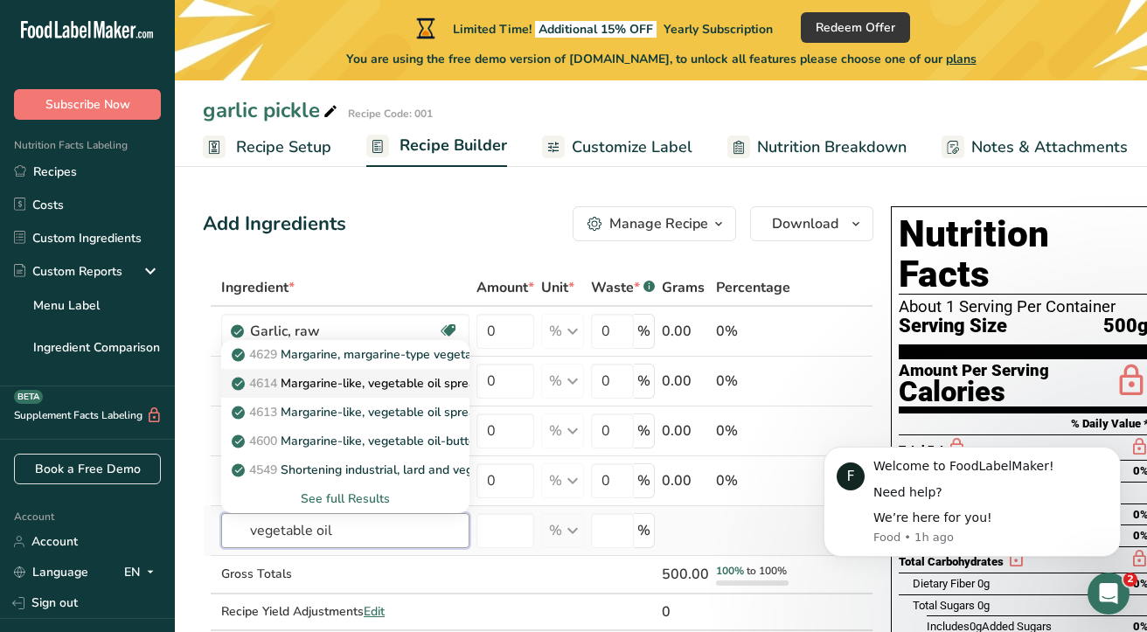
type input "vegetable oil"
click at [372, 380] on p "4614 Margarine-like, vegetable oil spread, 60% fat, stick/tub/bottle, with salt" at bounding box center [456, 383] width 443 height 18
type input "Margarine-like, vegetable oil spread, 60% fat, stick/tub/bottle, with salt"
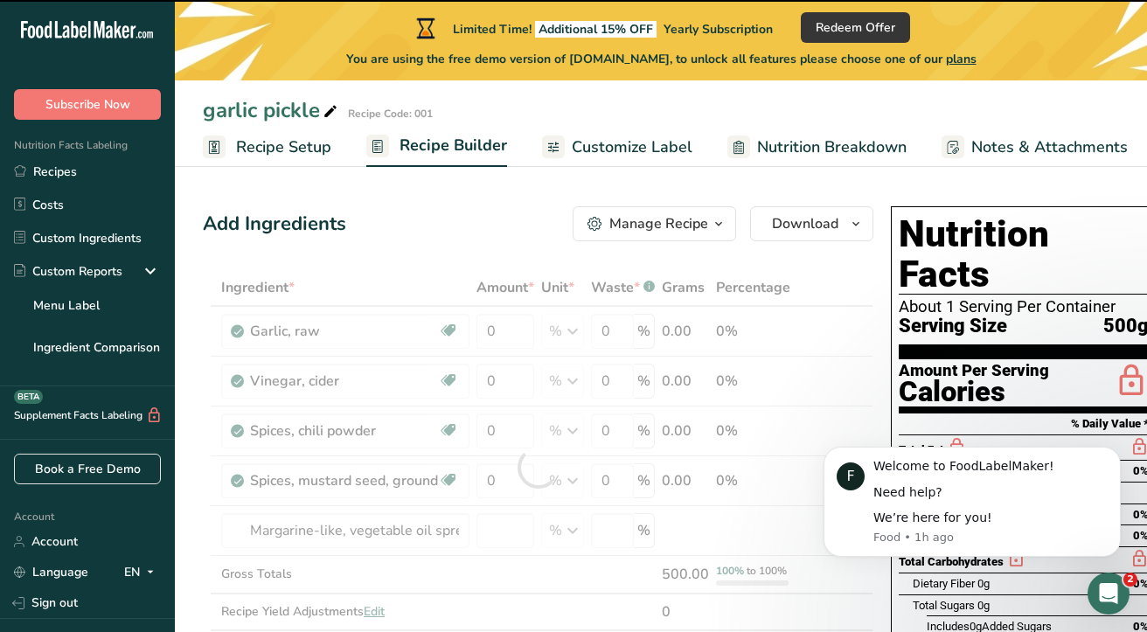
scroll to position [73, 0]
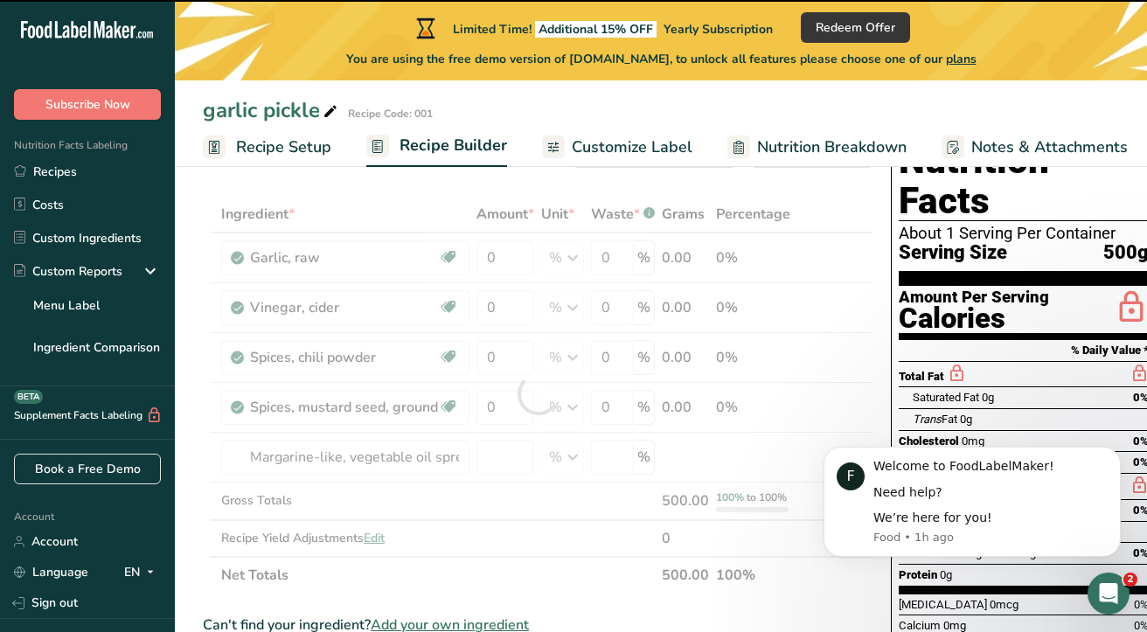
type input "0"
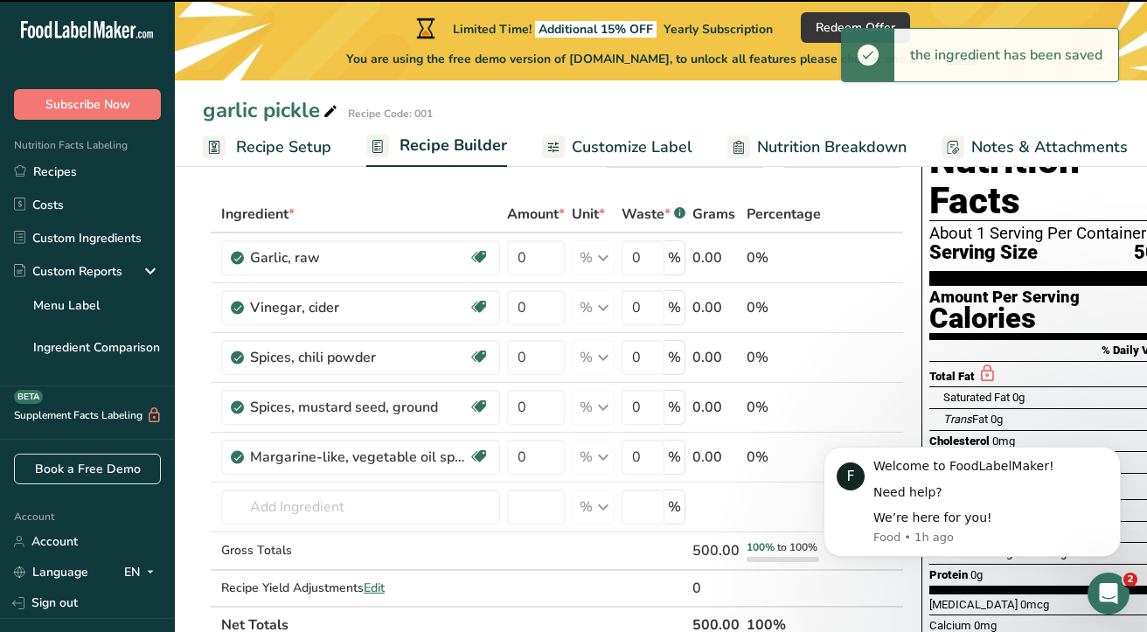
scroll to position [175, 0]
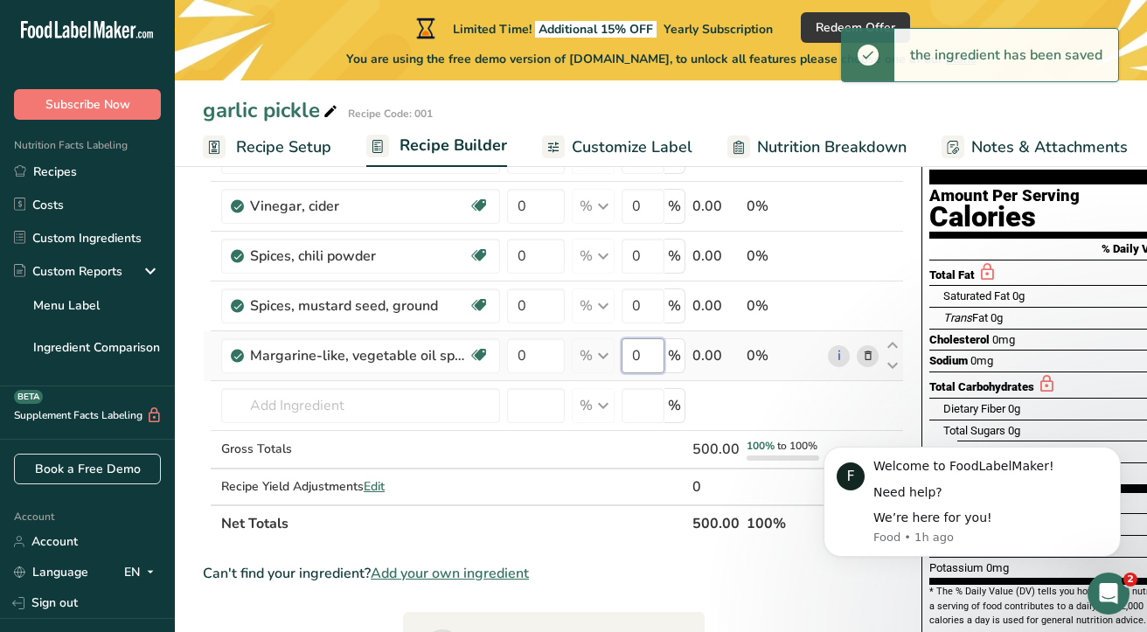
click at [643, 354] on input "0" at bounding box center [643, 355] width 43 height 35
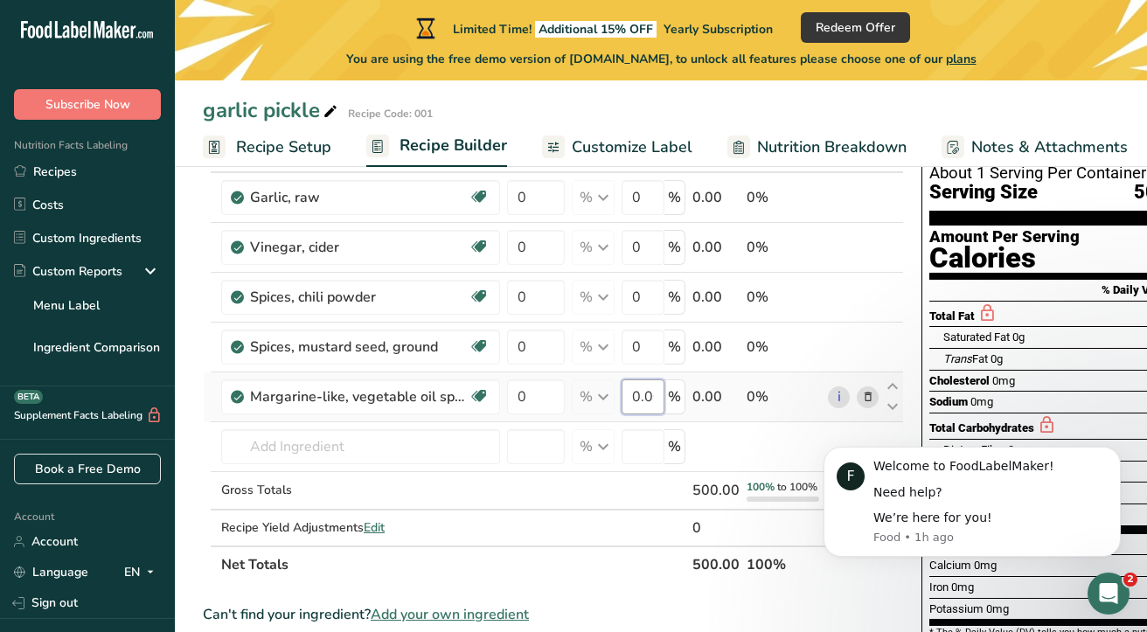
scroll to position [0, 0]
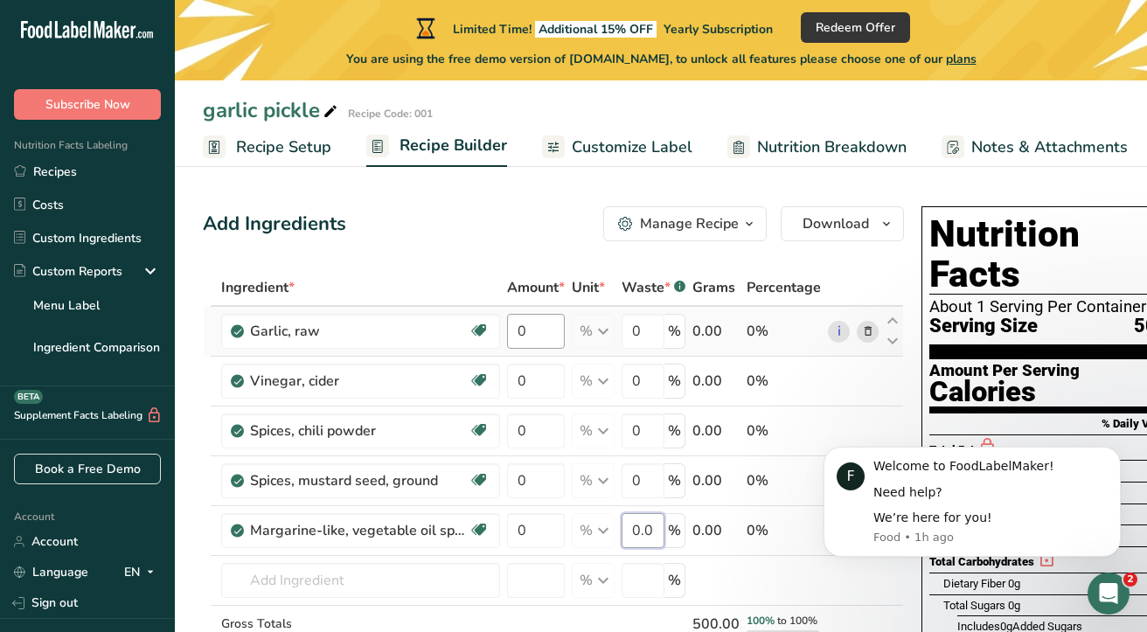
type input "0.000001"
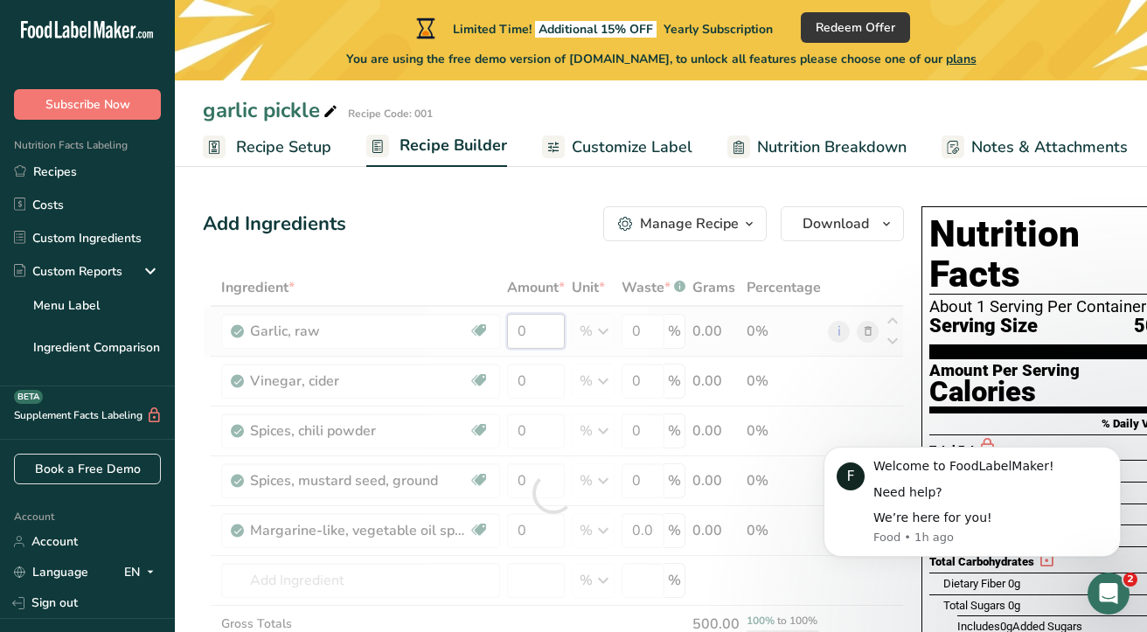
click at [528, 330] on div "Ingredient * Amount * Unit * Waste * .a-a{fill:#347362;}.b-a{fill:#fff;} Grams …" at bounding box center [553, 493] width 701 height 448
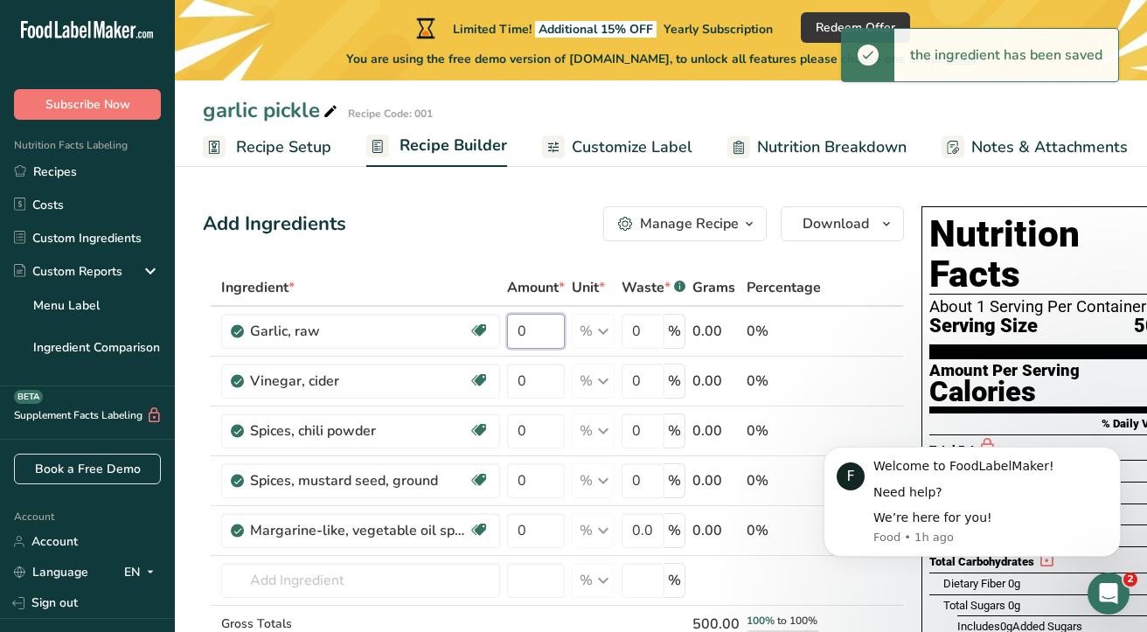
type input "5"
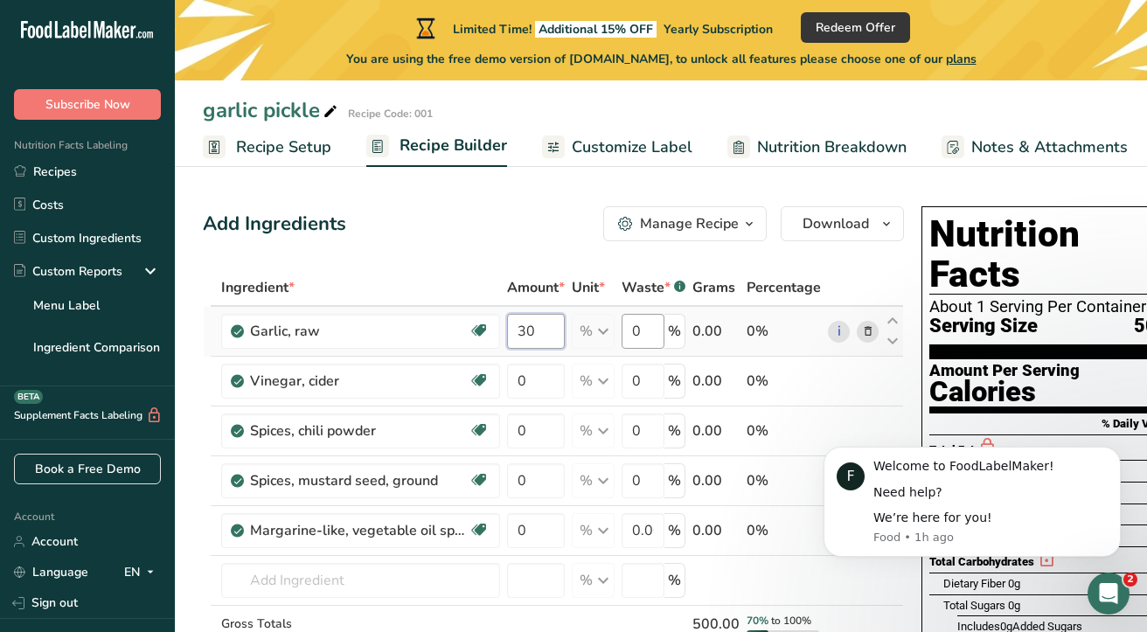
type input "30"
click at [655, 324] on div "Ingredient * Amount * Unit * Waste * .a-a{fill:#347362;}.b-a{fill:#fff;} Grams …" at bounding box center [553, 493] width 701 height 448
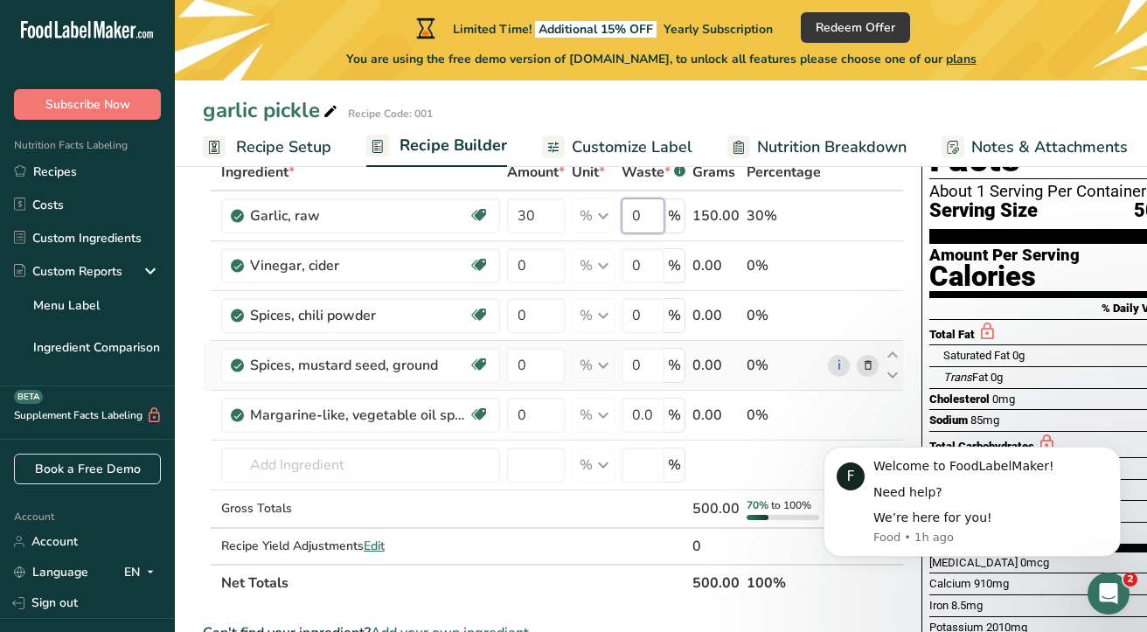
scroll to position [87, 0]
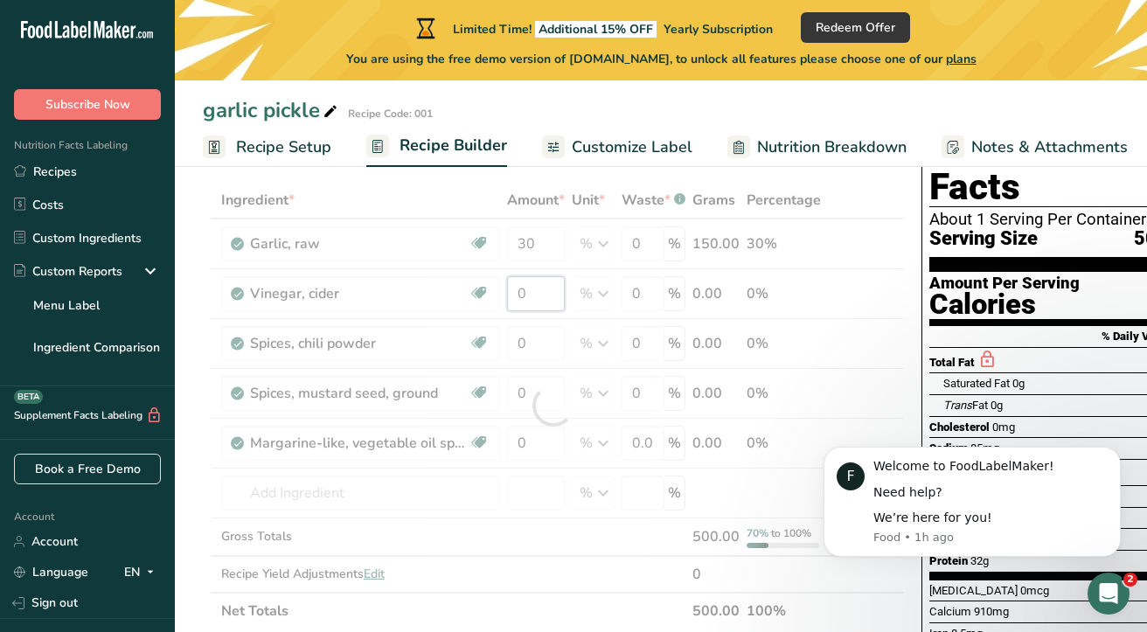
drag, startPoint x: 536, startPoint y: 302, endPoint x: 524, endPoint y: 290, distance: 16.1
click at [533, 300] on div "Ingredient * Amount * Unit * Waste * .a-a{fill:#347362;}.b-a{fill:#fff;} Grams …" at bounding box center [553, 406] width 701 height 448
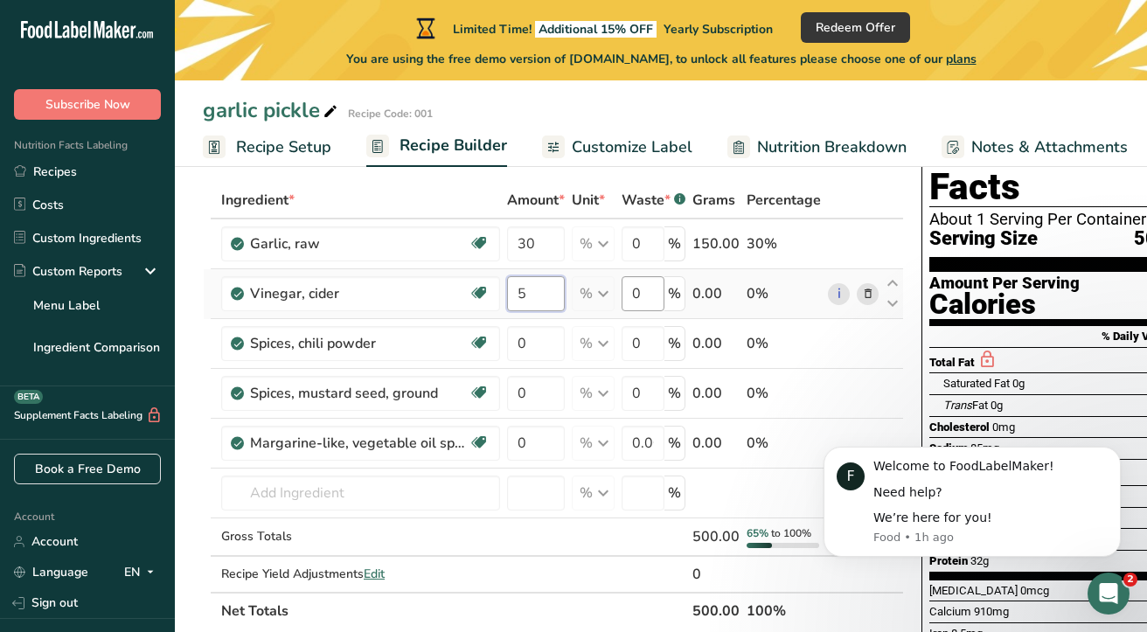
type input "5"
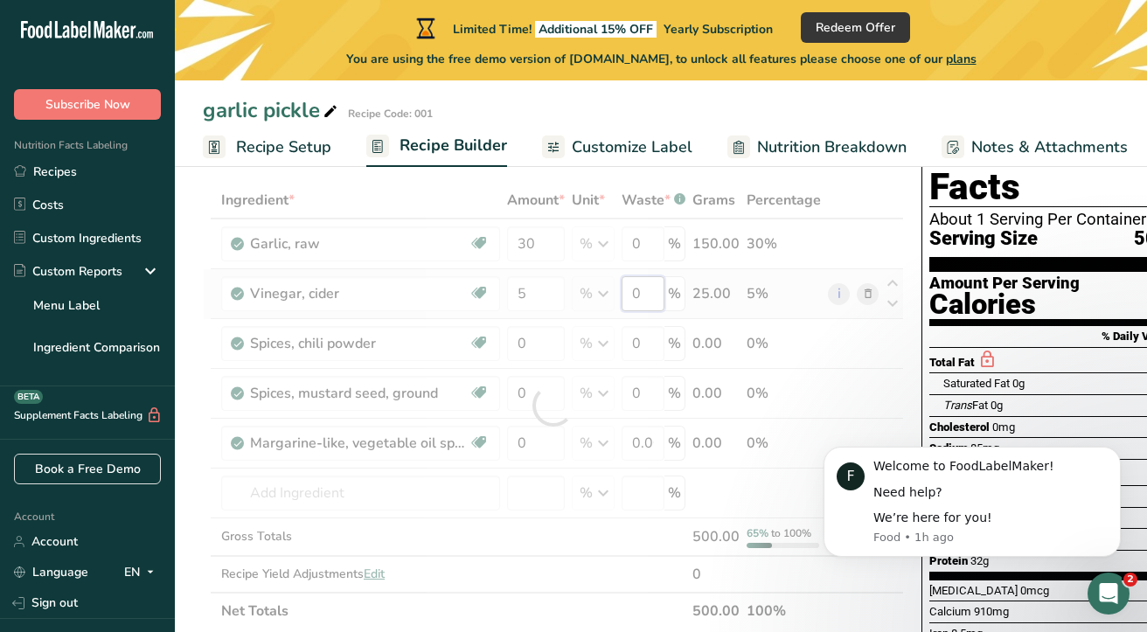
click at [651, 308] on div "Ingredient * Amount * Unit * Waste * .a-a{fill:#347362;}.b-a{fill:#fff;} Grams …" at bounding box center [553, 406] width 701 height 448
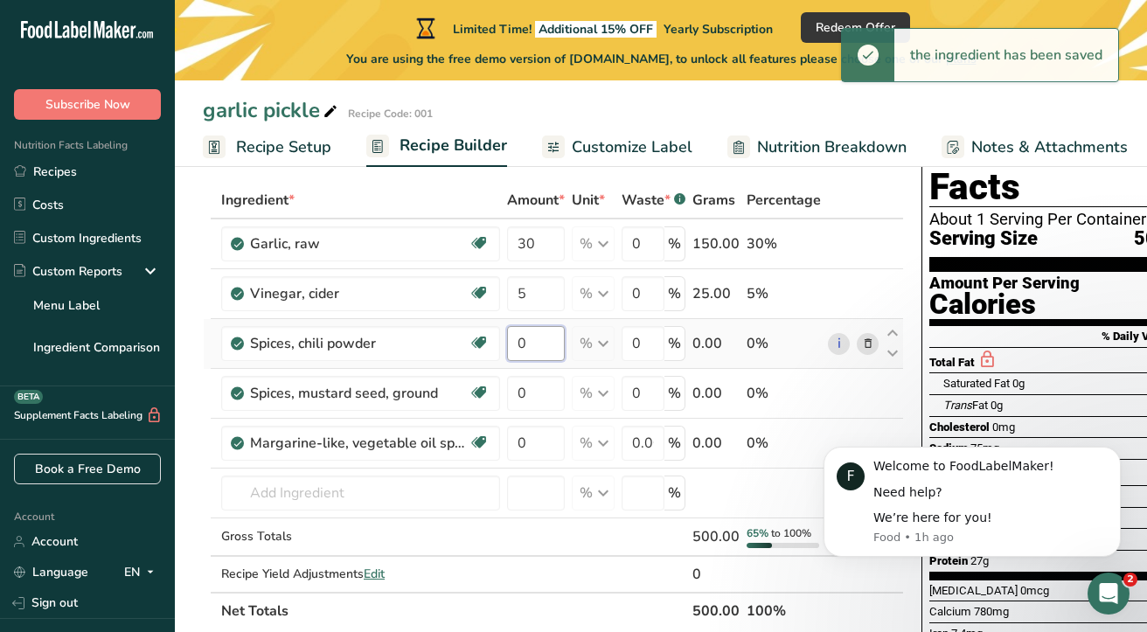
click at [538, 339] on div "Ingredient * Amount * Unit * Waste * .a-a{fill:#347362;}.b-a{fill:#fff;} Grams …" at bounding box center [553, 406] width 701 height 448
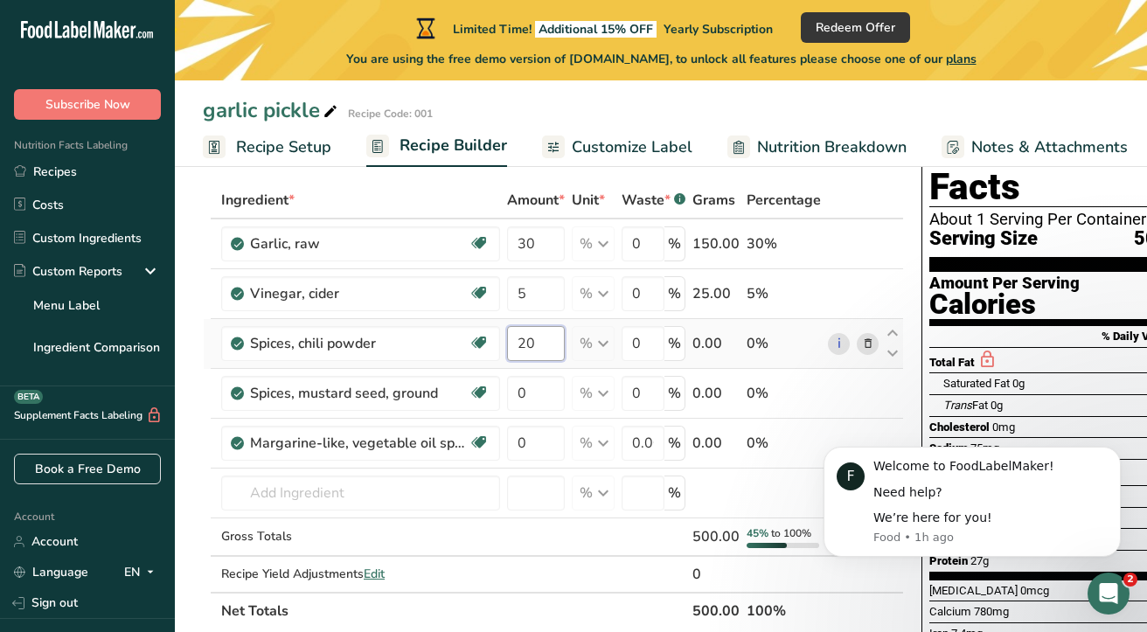
type input "2"
type input "10"
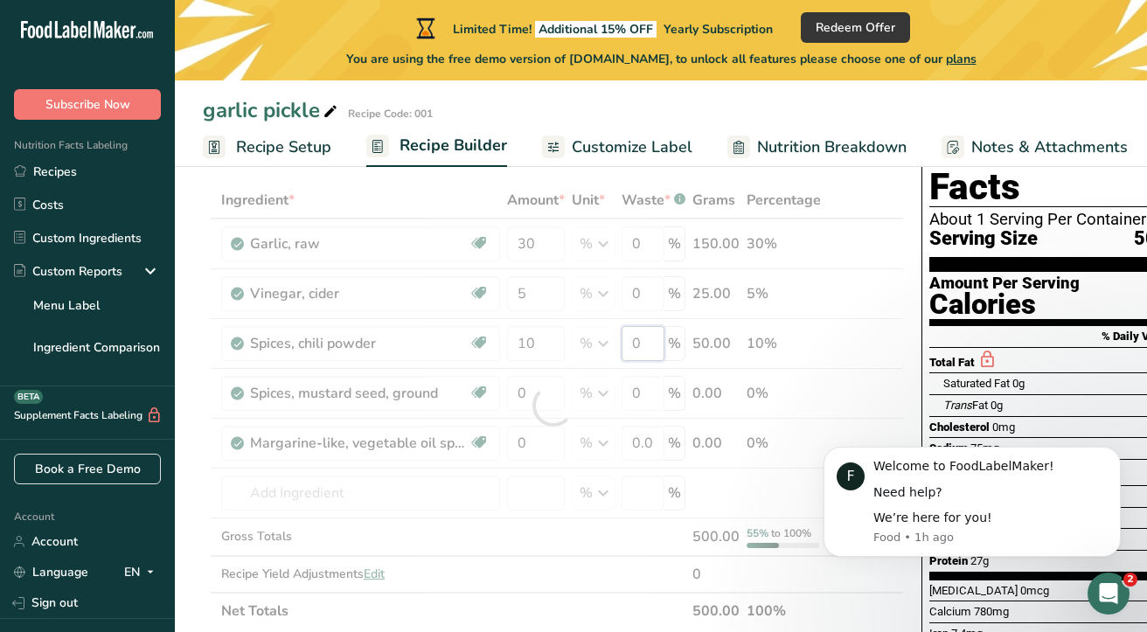
click at [647, 341] on div "Ingredient * Amount * Unit * Waste * .a-a{fill:#347362;}.b-a{fill:#fff;} Grams …" at bounding box center [553, 406] width 701 height 448
click at [541, 392] on div "Ingredient * Amount * Unit * Waste * .a-a{fill:#347362;}.b-a{fill:#fff;} Grams …" at bounding box center [553, 406] width 701 height 448
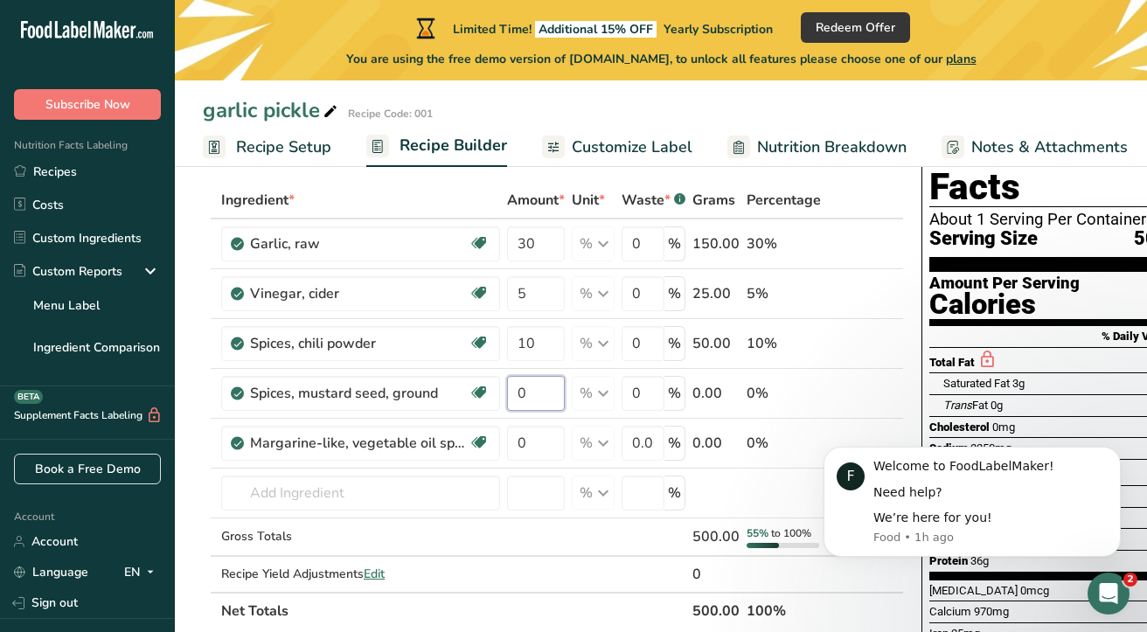
type input "2"
type input "1"
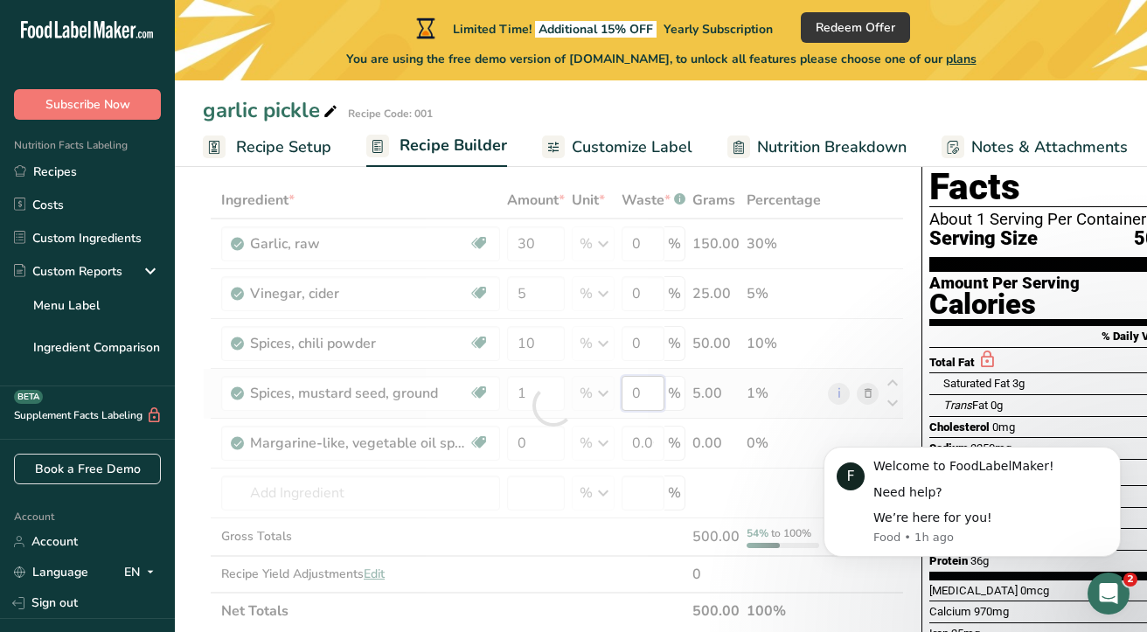
click at [647, 382] on div "Ingredient * Amount * Unit * Waste * .a-a{fill:#347362;}.b-a{fill:#fff;} Grams …" at bounding box center [553, 406] width 701 height 448
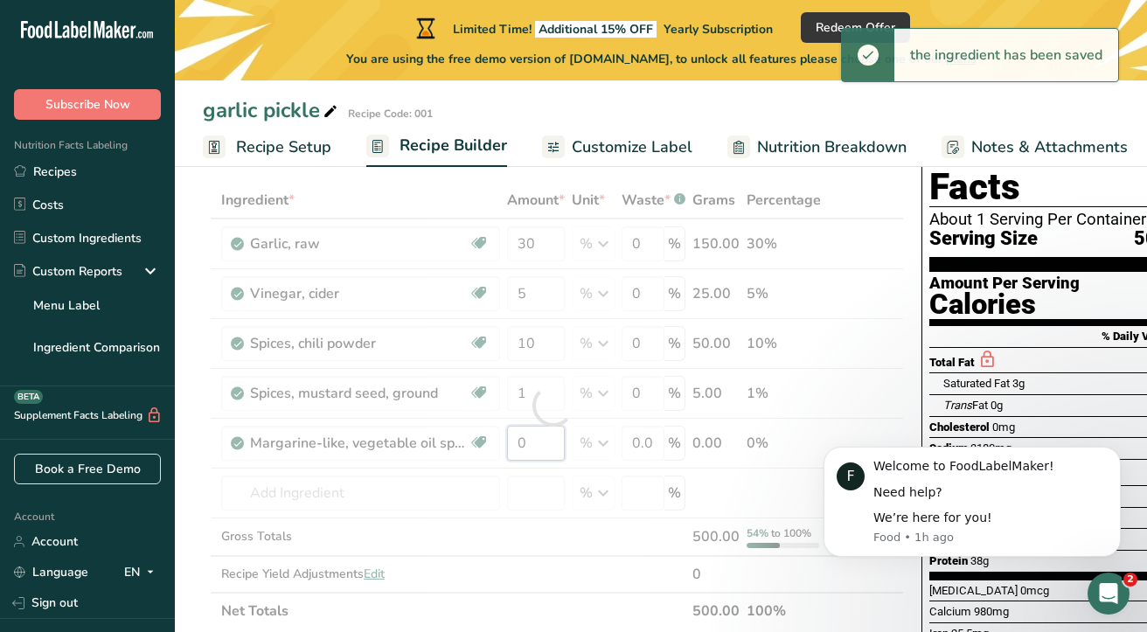
click at [537, 437] on div "Ingredient * Amount * Unit * Waste * .a-a{fill:#347362;}.b-a{fill:#fff;} Grams …" at bounding box center [553, 406] width 701 height 448
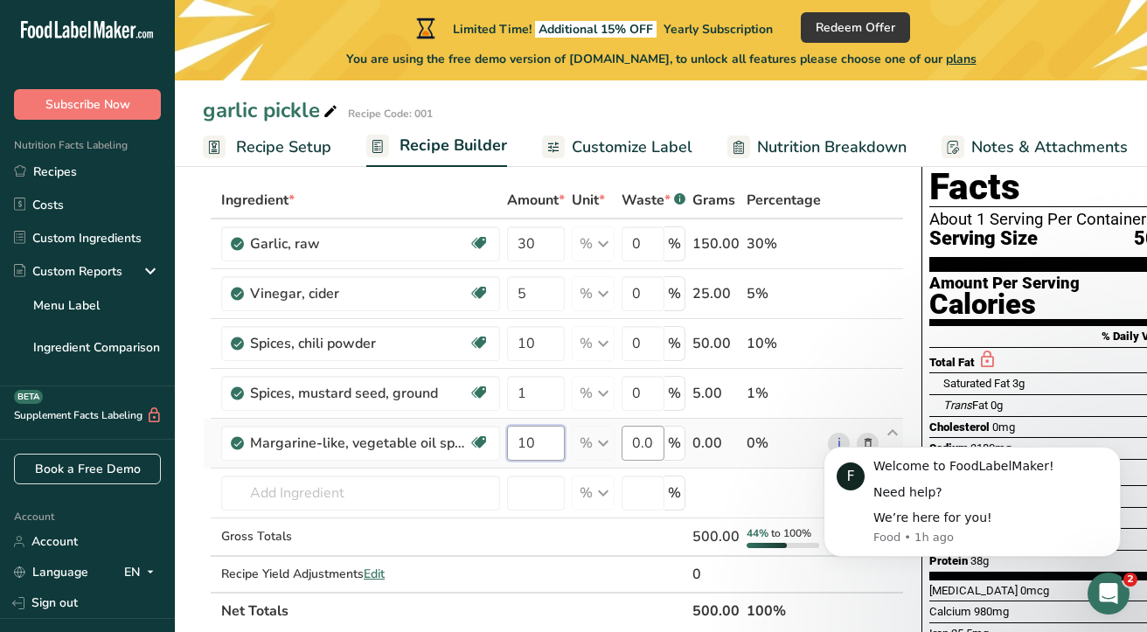
type input "10"
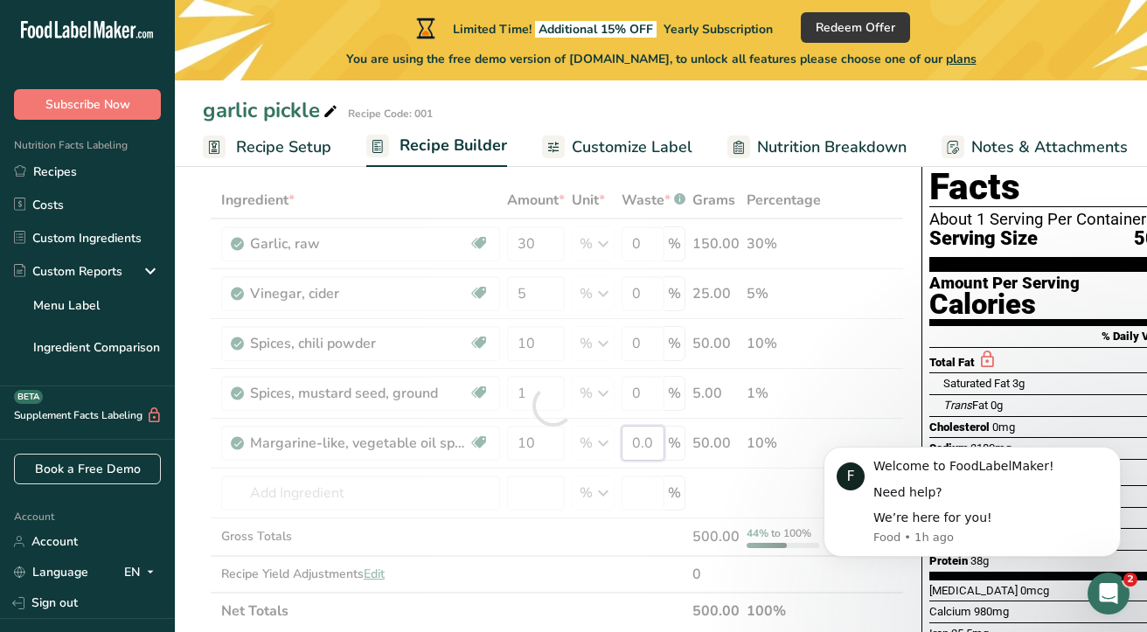
click at [642, 449] on div "Ingredient * Amount * Unit * Waste * .a-a{fill:#347362;}.b-a{fill:#fff;} Grams …" at bounding box center [553, 406] width 701 height 448
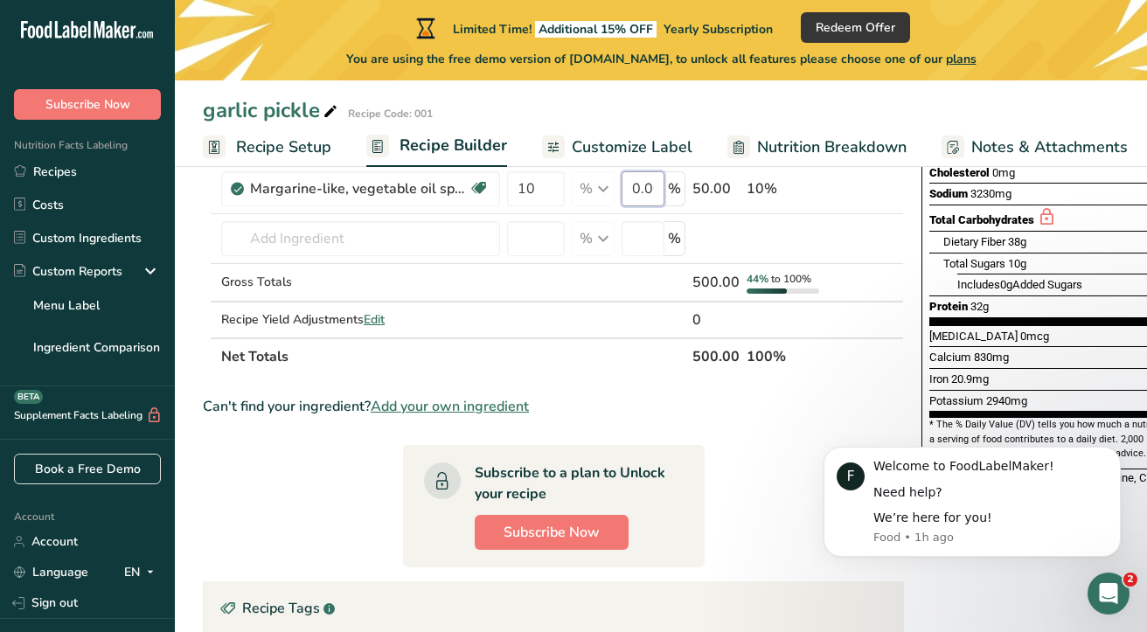
scroll to position [350, 0]
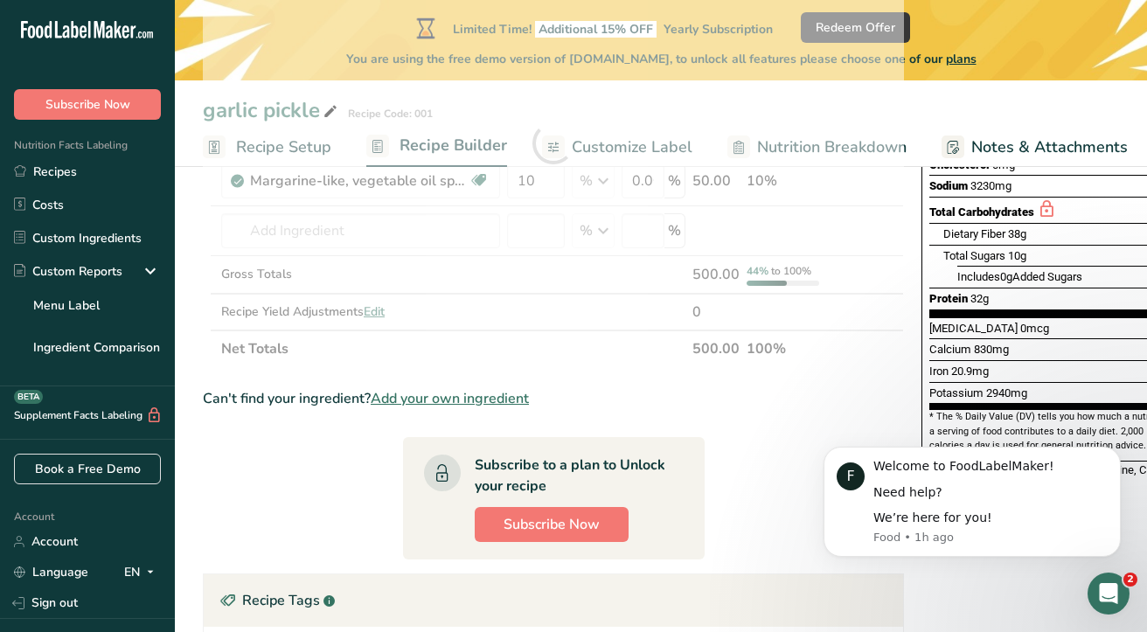
drag, startPoint x: 1044, startPoint y: 249, endPoint x: 859, endPoint y: 335, distance: 203.4
click at [859, 335] on div "Add Ingredients Manage Recipe Delete Recipe Duplicate Recipe Scale Recipe Save …" at bounding box center [661, 484] width 916 height 1268
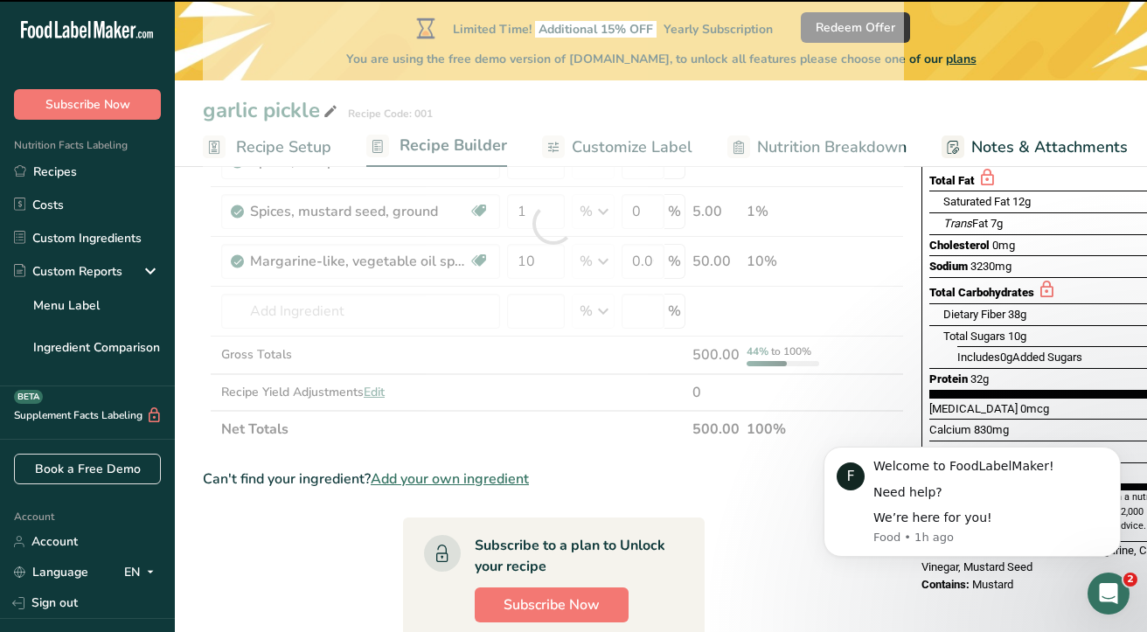
scroll to position [262, 0]
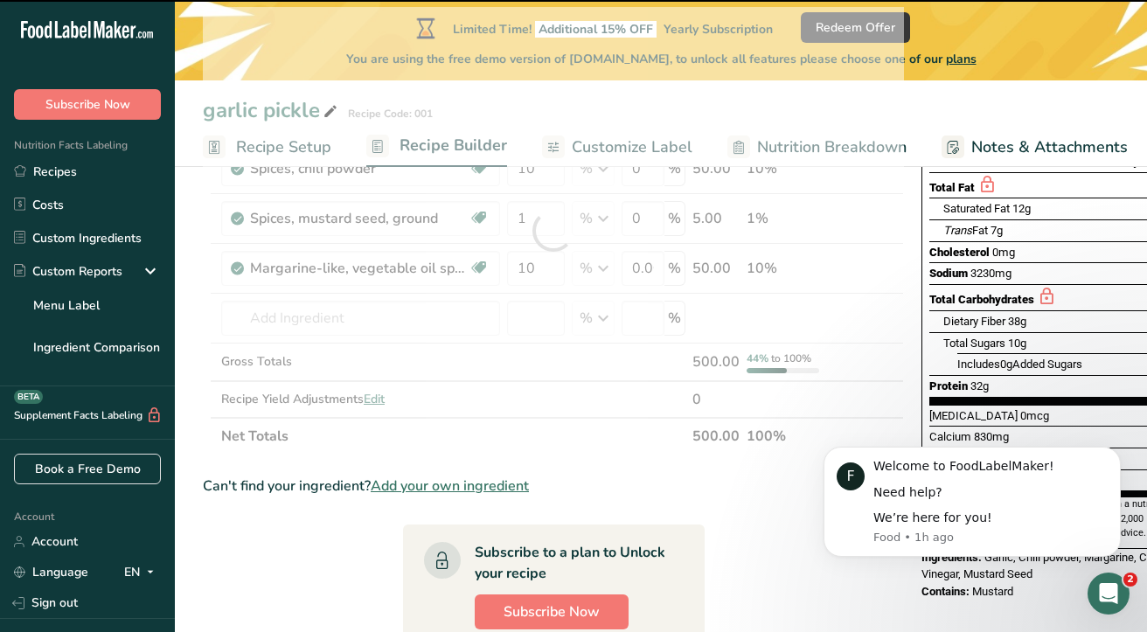
click at [957, 337] on span "Total Sugars" at bounding box center [974, 343] width 62 height 13
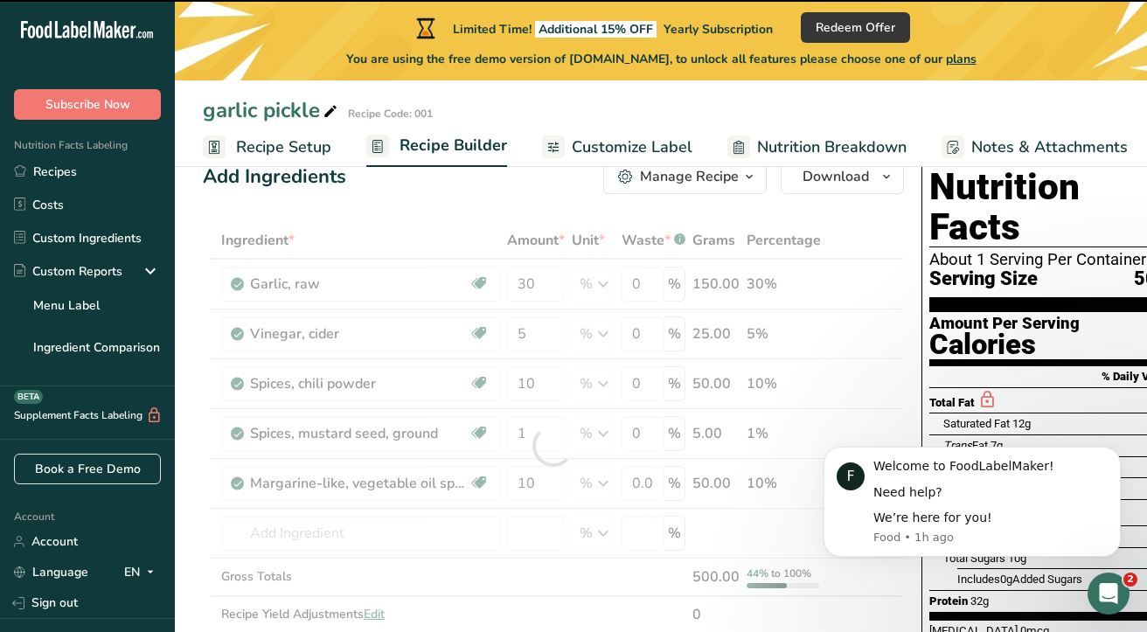
scroll to position [0, 0]
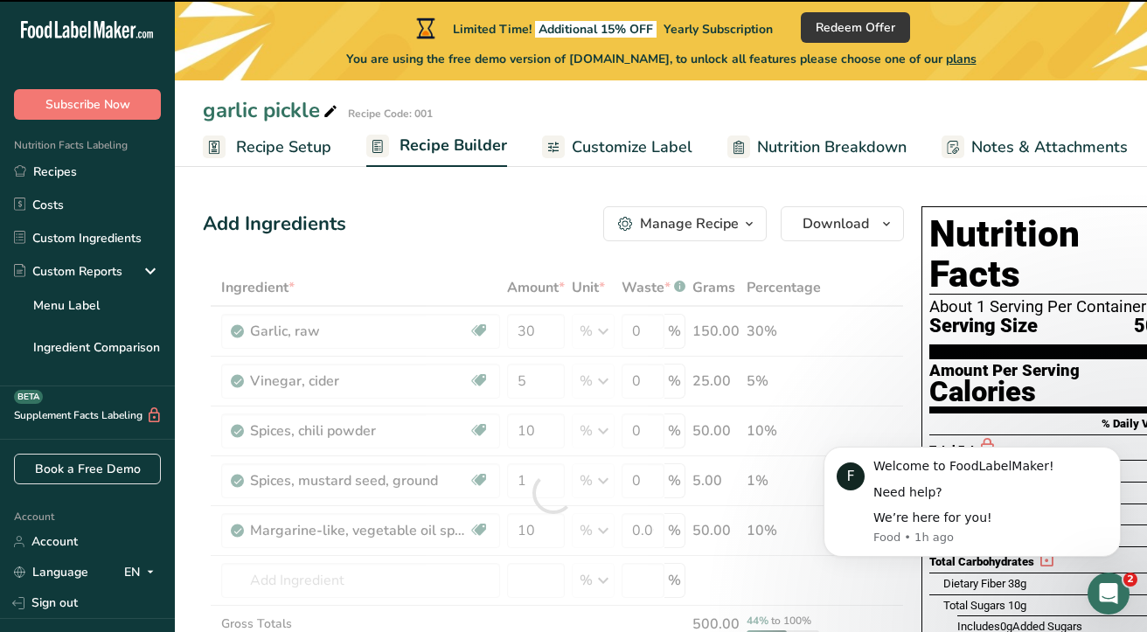
click at [921, 348] on div "Nutrition Facts About 1 Serving Per Container Serving Size 500g Amount Per Serv…" at bounding box center [1054, 508] width 266 height 605
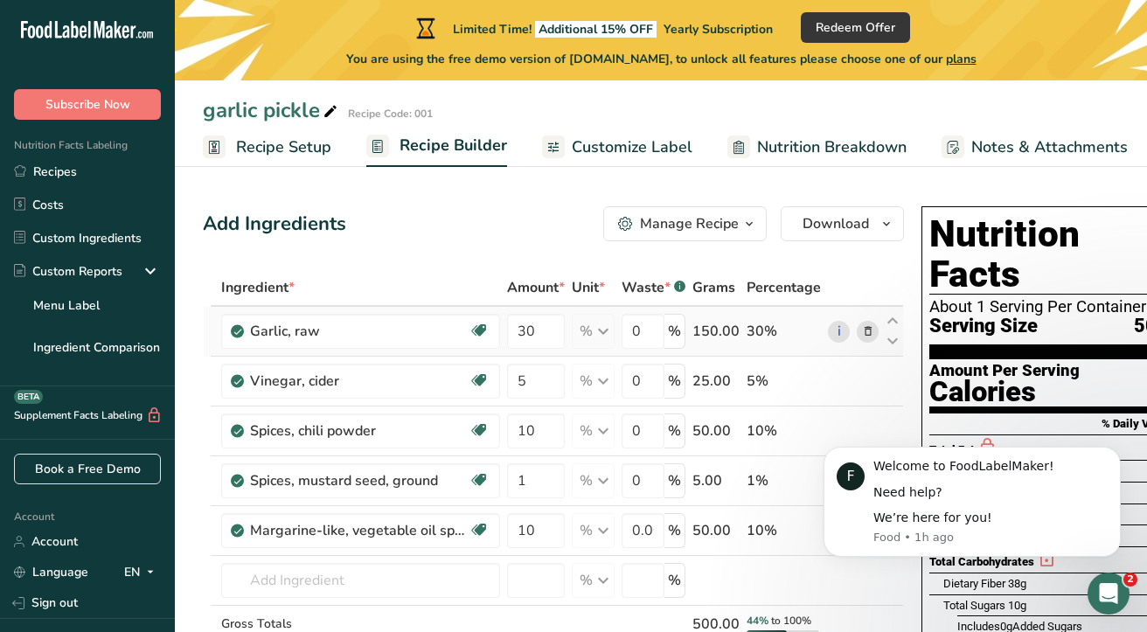
drag, startPoint x: 1072, startPoint y: 218, endPoint x: 693, endPoint y: 324, distance: 393.2
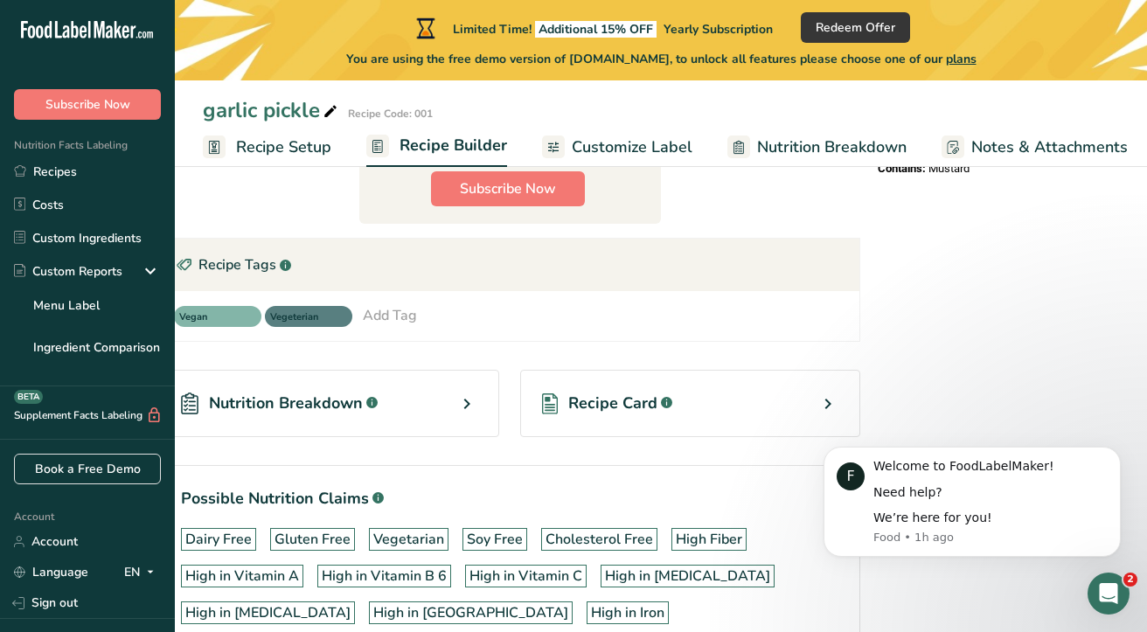
scroll to position [699, 0]
